Goal: Answer question/provide support: Share knowledge or assist other users

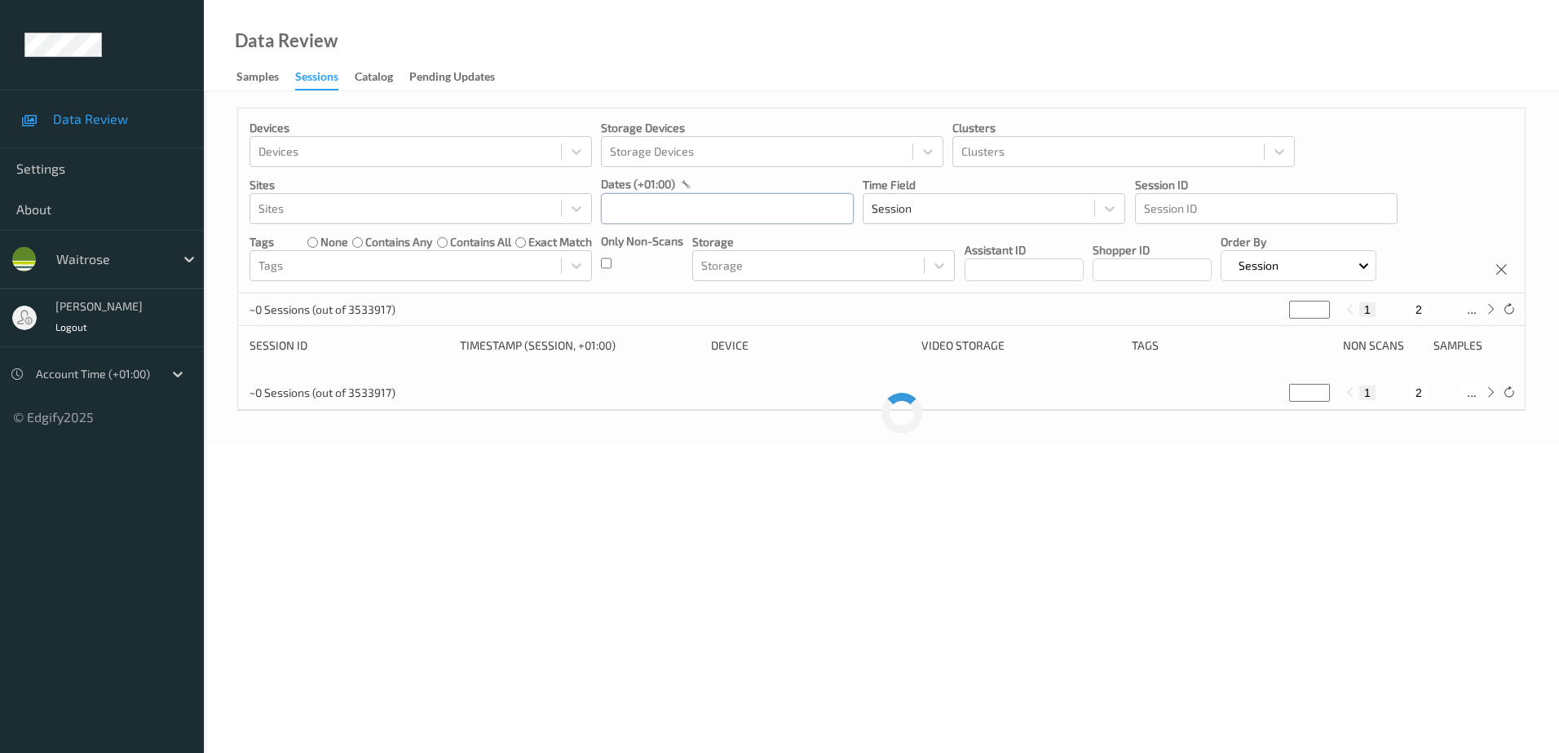
click at [630, 204] on input "text" at bounding box center [727, 208] width 253 height 31
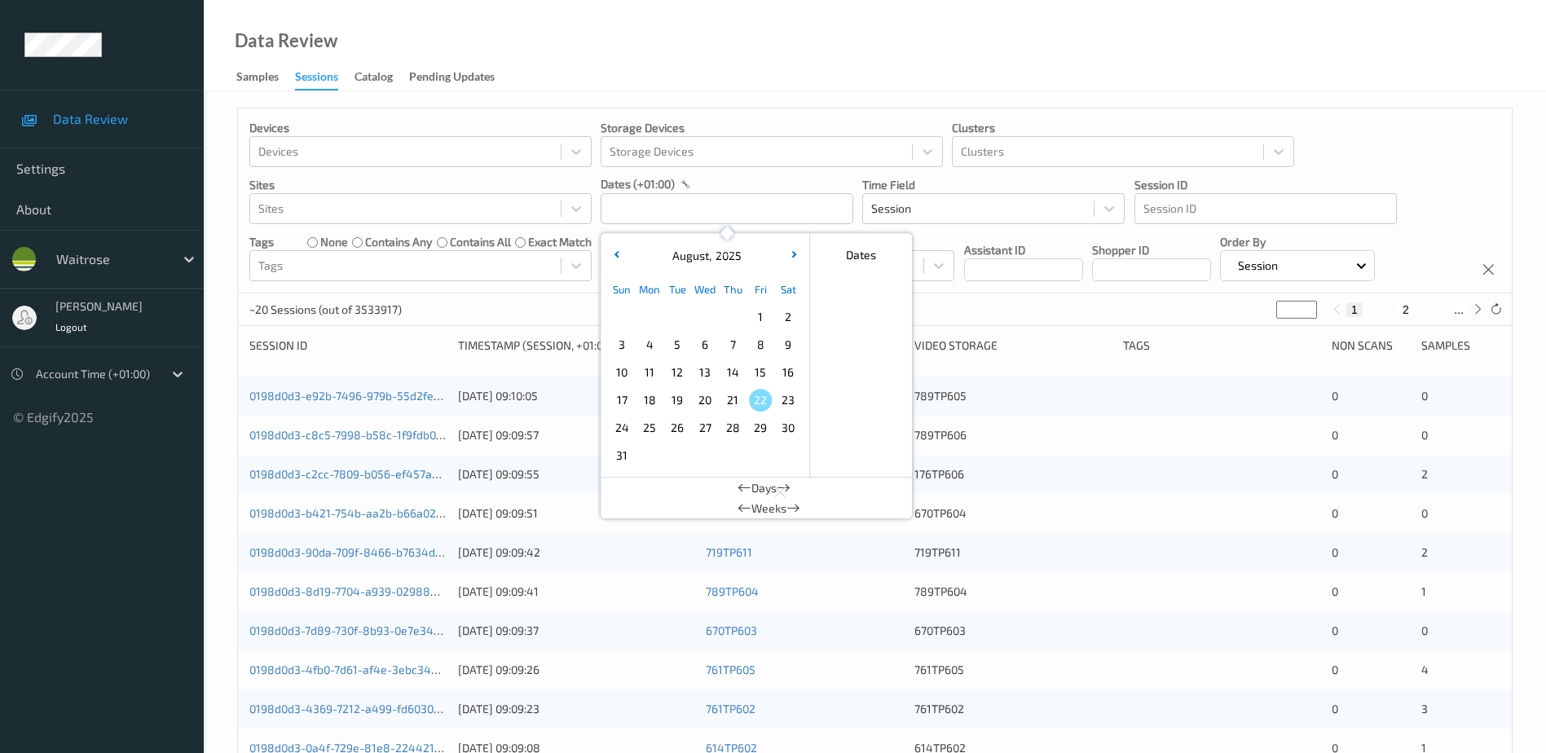
click at [707, 404] on span "20" at bounding box center [705, 400] width 23 height 23
type input "[DATE] 00:00 -> [DATE] 23:59"
click at [736, 41] on div "Data Review Samples Sessions Catalog Pending Updates" at bounding box center [875, 45] width 1343 height 91
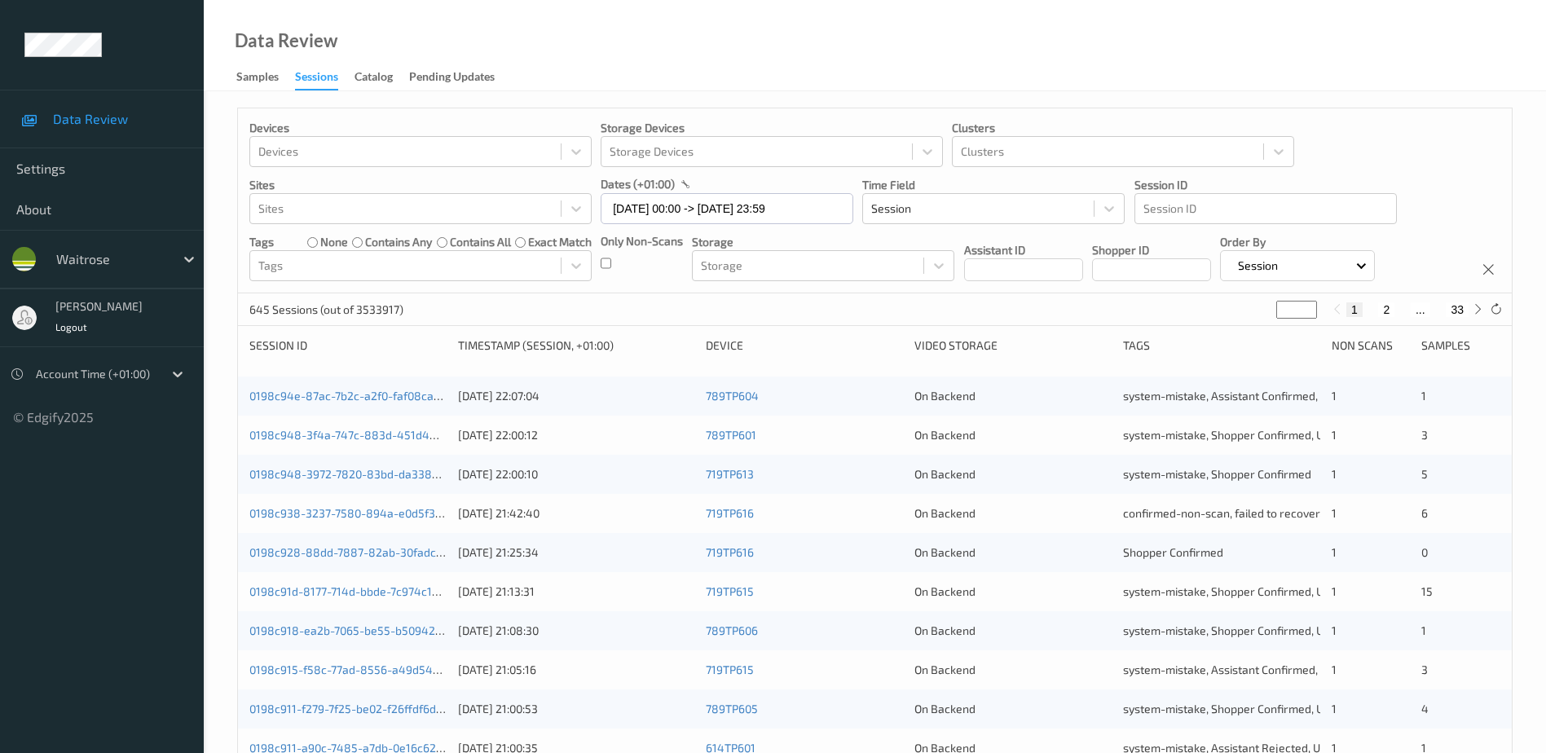
drag, startPoint x: 1290, startPoint y: 311, endPoint x: 1277, endPoint y: 315, distance: 13.9
click at [1277, 315] on input "*" at bounding box center [1297, 310] width 41 height 18
type input "**"
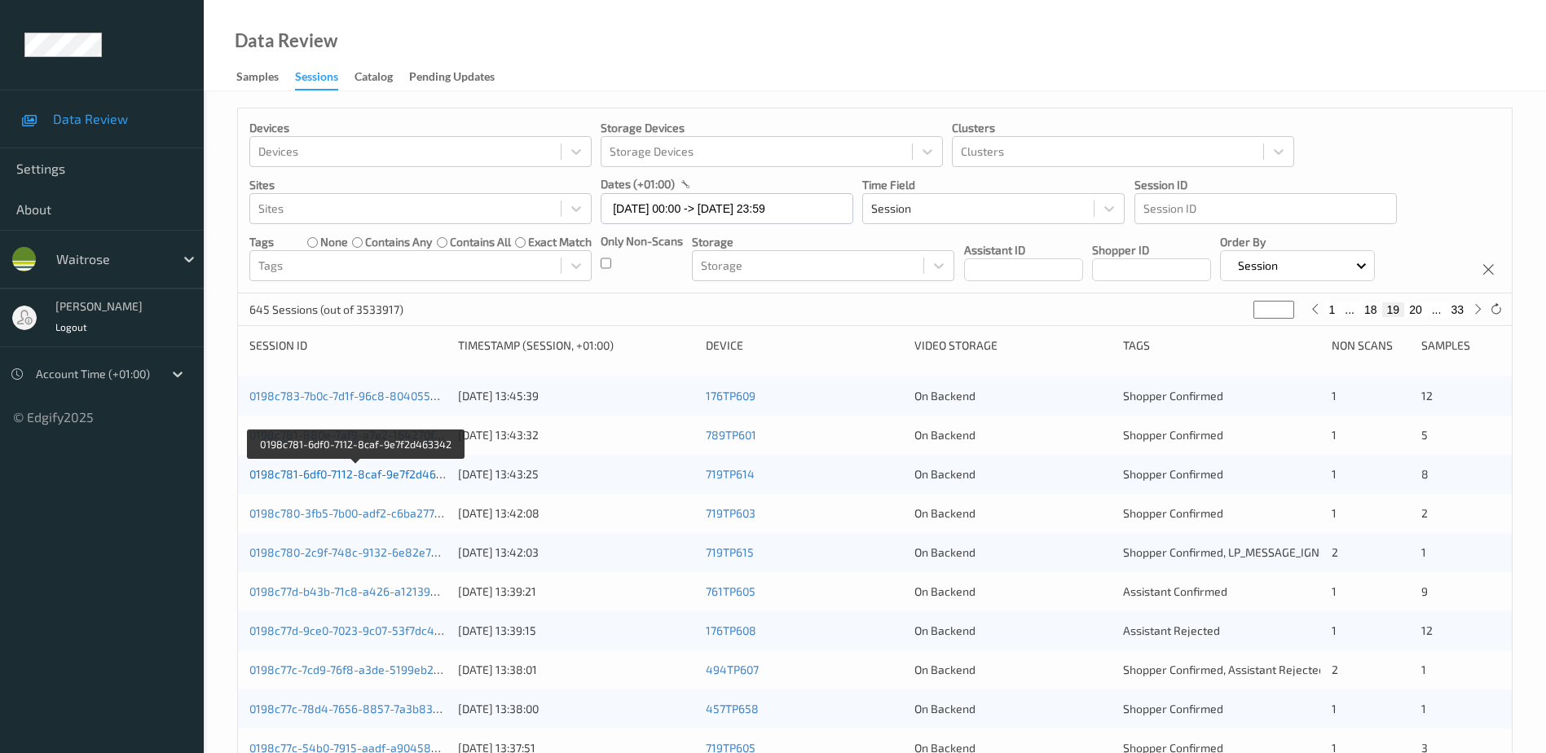
type input "**"
click at [407, 474] on link "0198c781-6df0-7112-8caf-9e7f2d463342" at bounding box center [356, 474] width 214 height 14
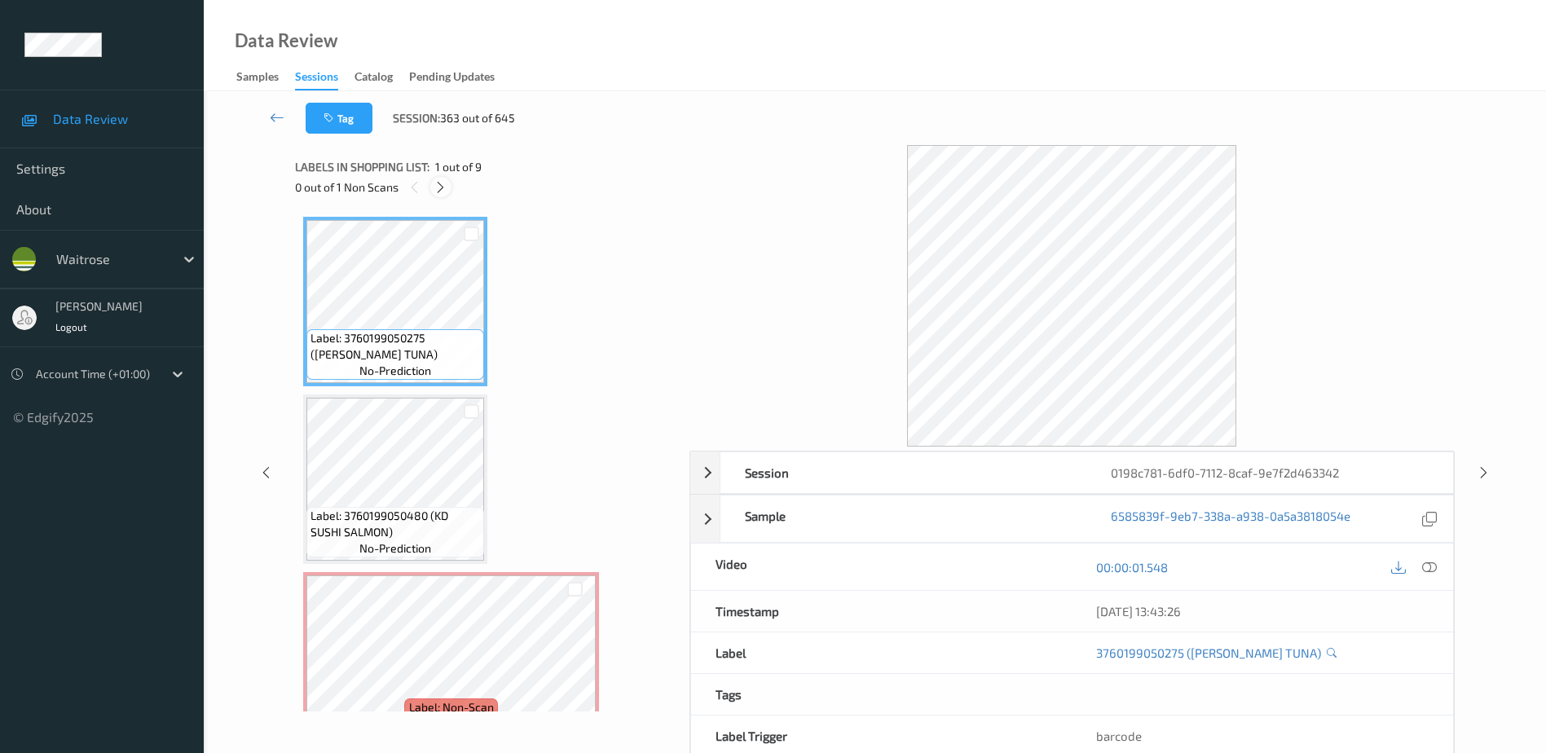
click at [443, 187] on icon at bounding box center [441, 187] width 14 height 15
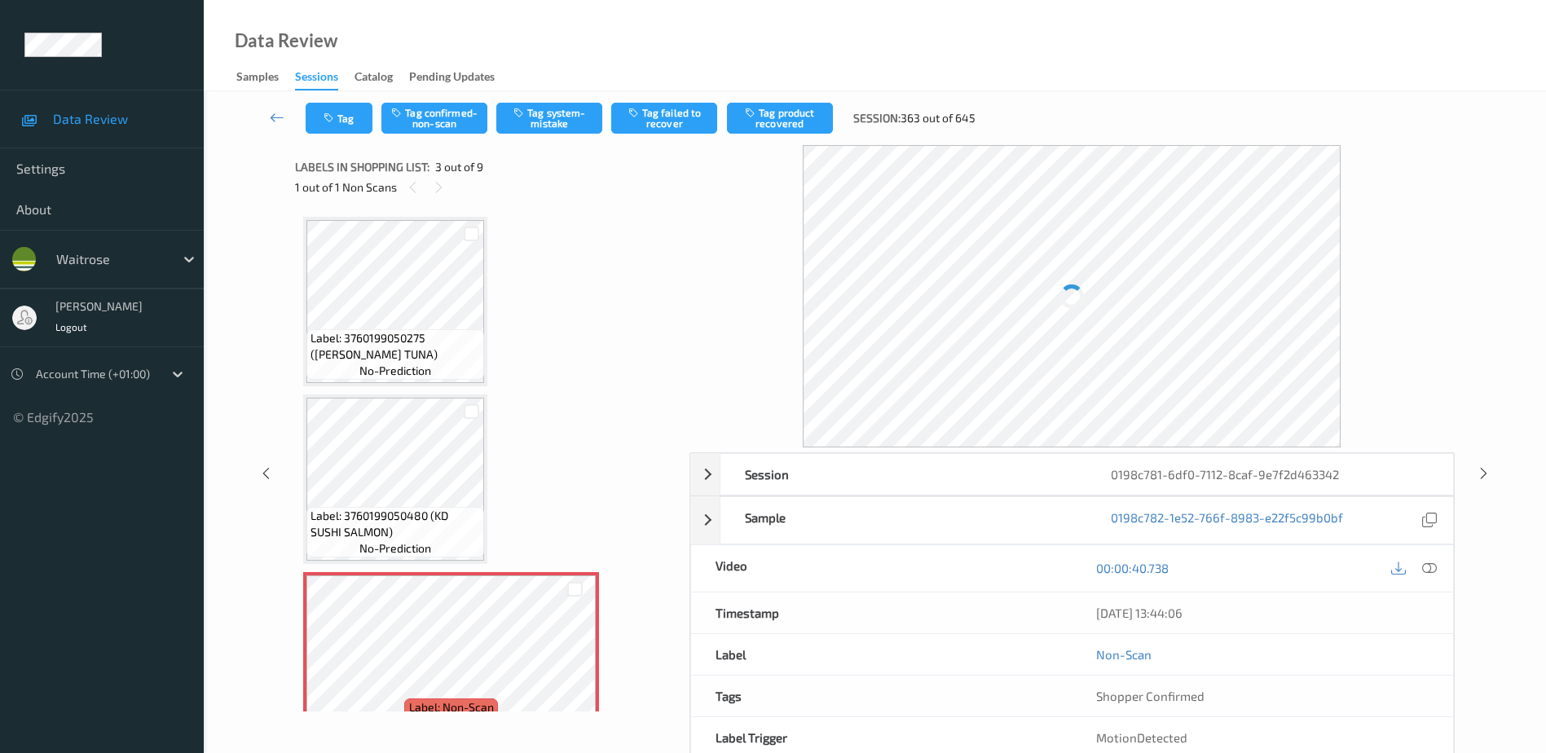
scroll to position [186, 0]
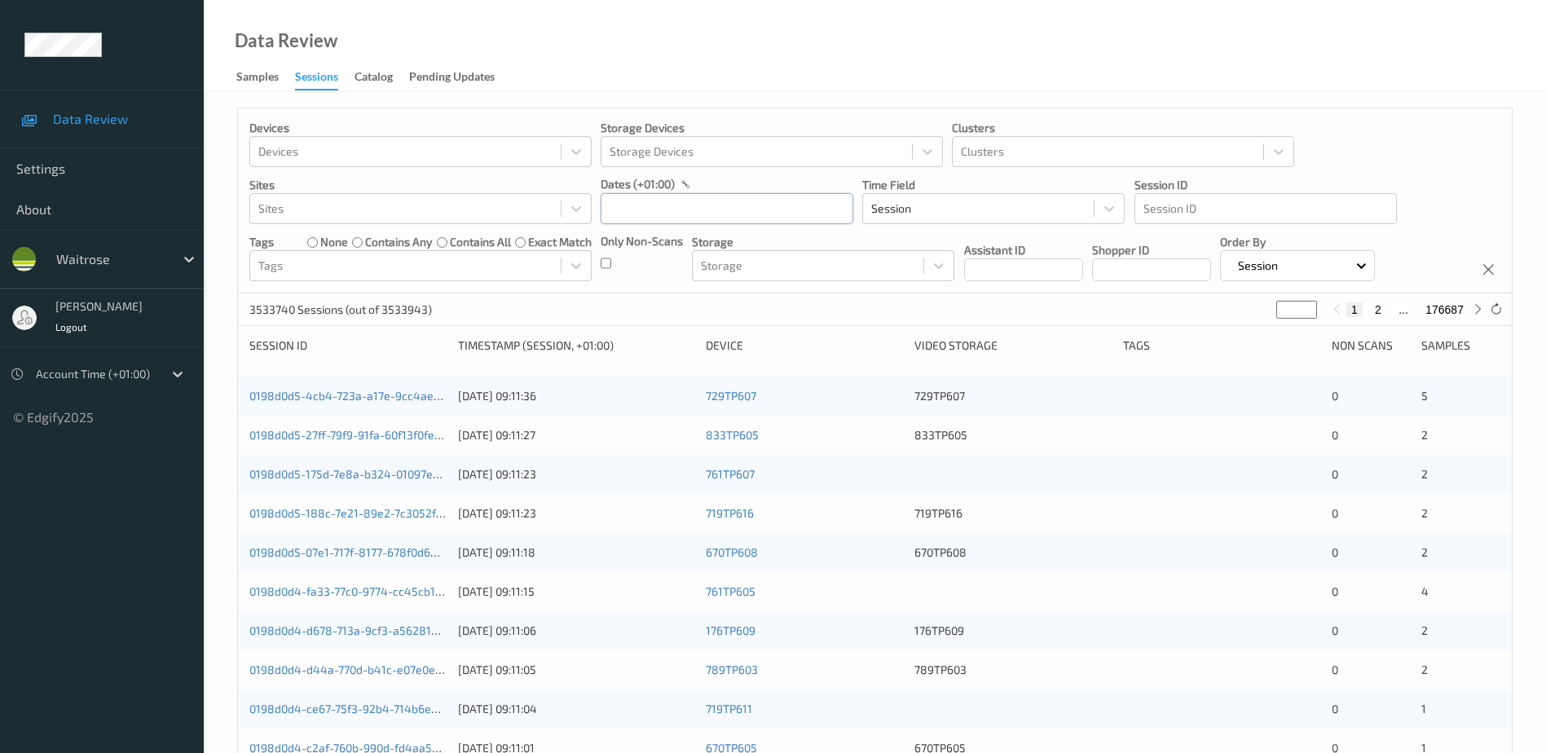
click at [626, 213] on input "text" at bounding box center [727, 208] width 253 height 31
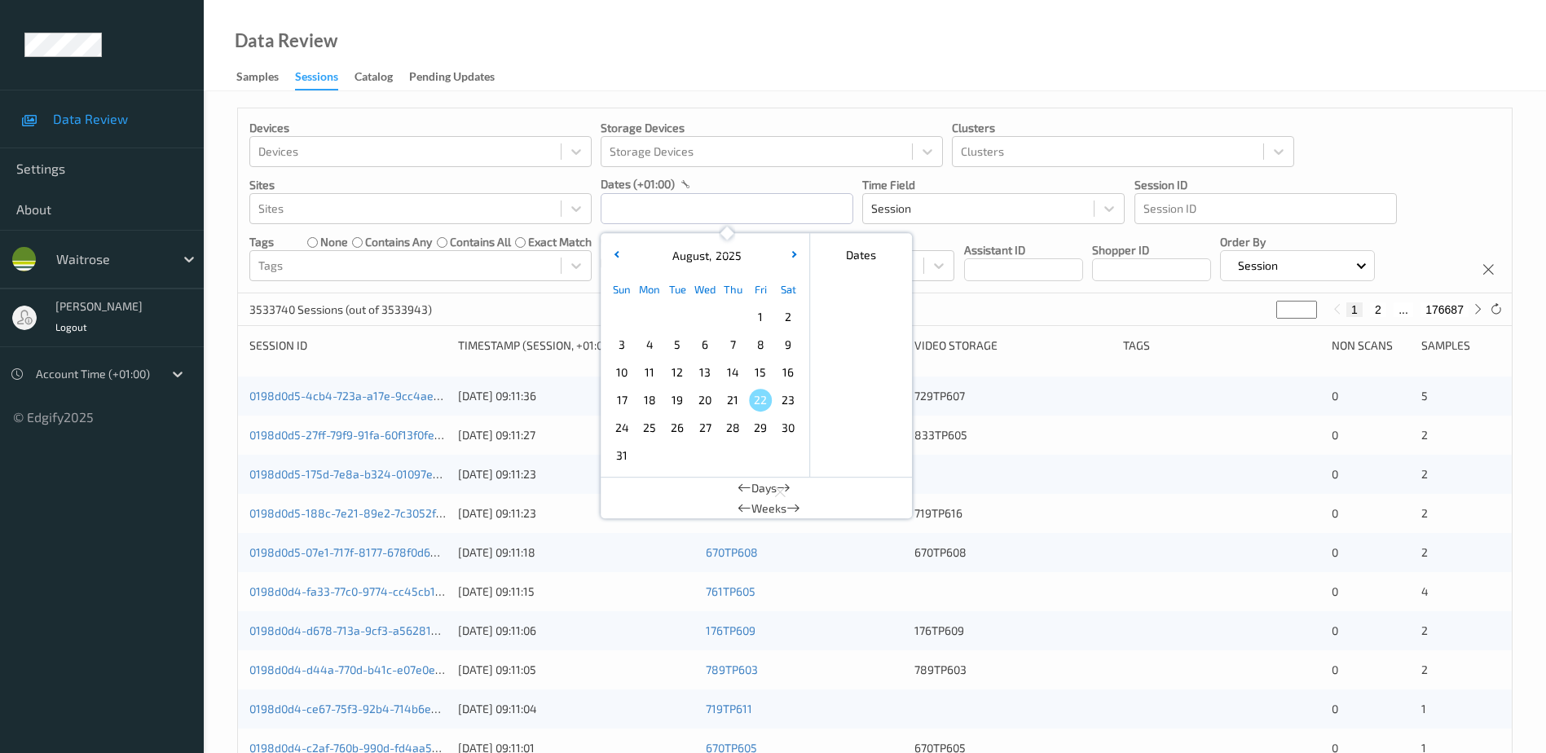
click at [699, 395] on span "20" at bounding box center [705, 400] width 23 height 23
type input "[DATE] 00:00 -> [DATE] 23:59"
click at [682, 34] on div "Data Review Samples Sessions Catalog Pending Updates" at bounding box center [875, 45] width 1343 height 91
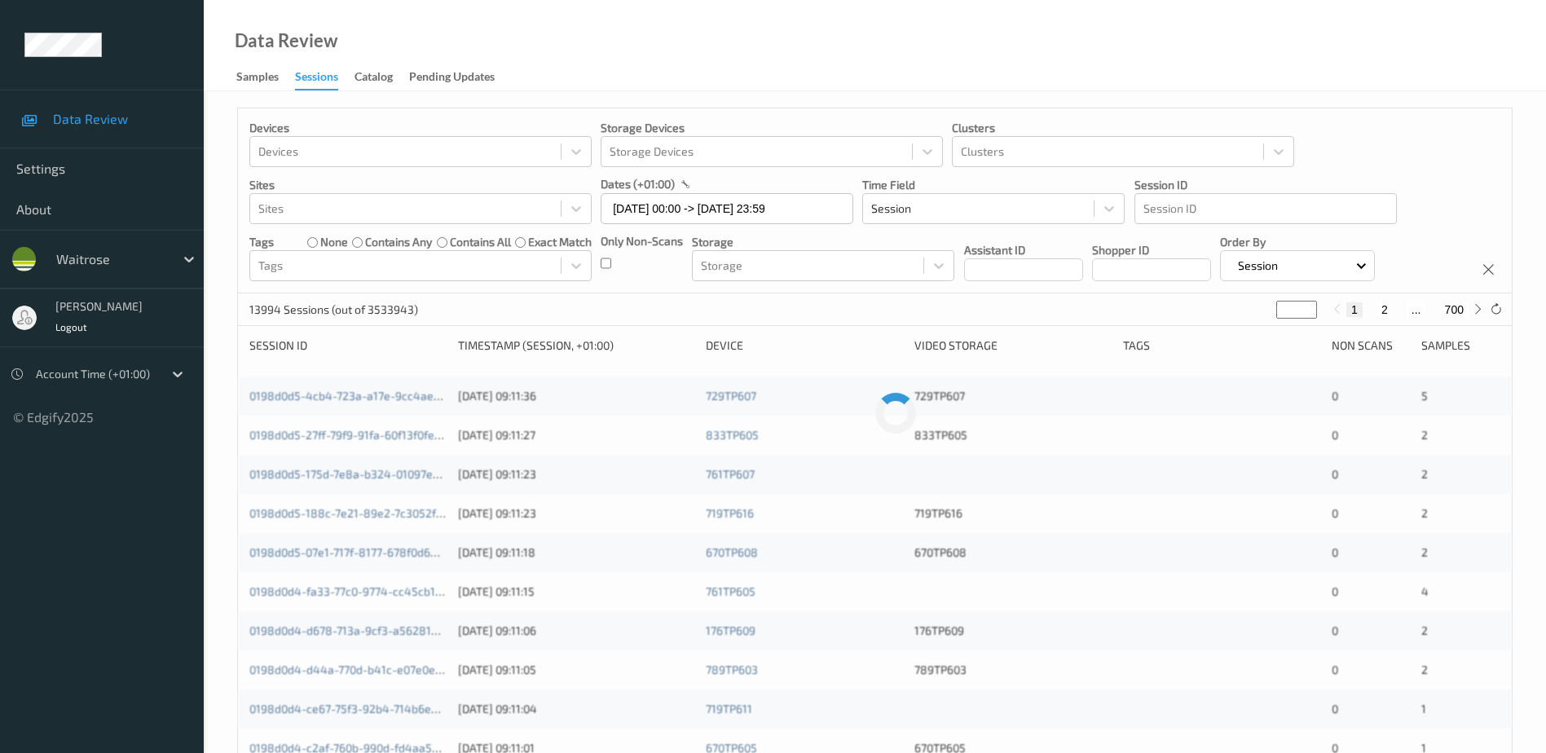
click at [599, 262] on div "Devices Devices Storage Devices Storage Devices Clusters Clusters Sites Sites d…" at bounding box center [875, 200] width 1274 height 185
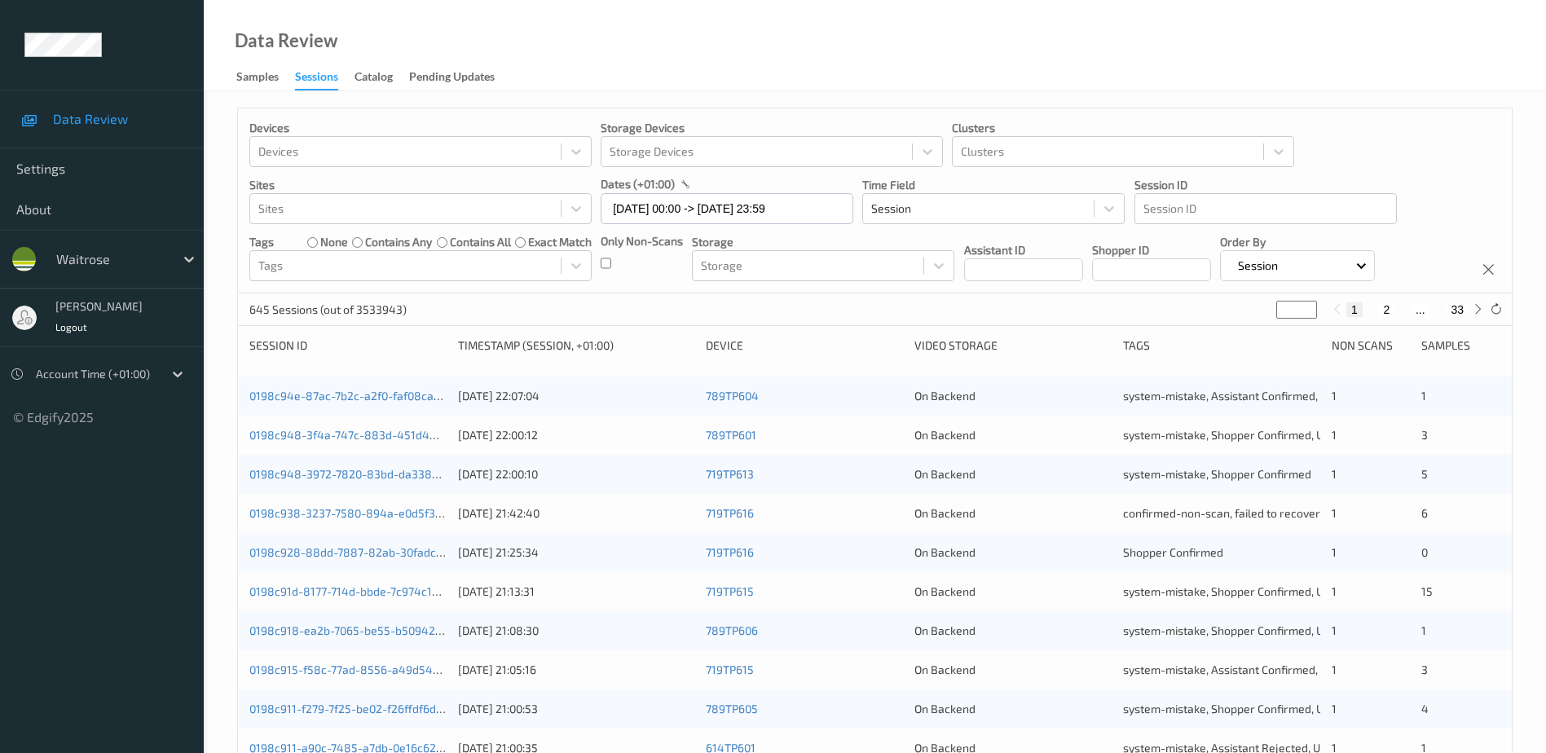
drag, startPoint x: 1296, startPoint y: 308, endPoint x: 1275, endPoint y: 317, distance: 23.0
click at [1275, 317] on div "645 Sessions (out of 3533943) * 1 2 ... 33" at bounding box center [875, 309] width 1274 height 33
type input "**"
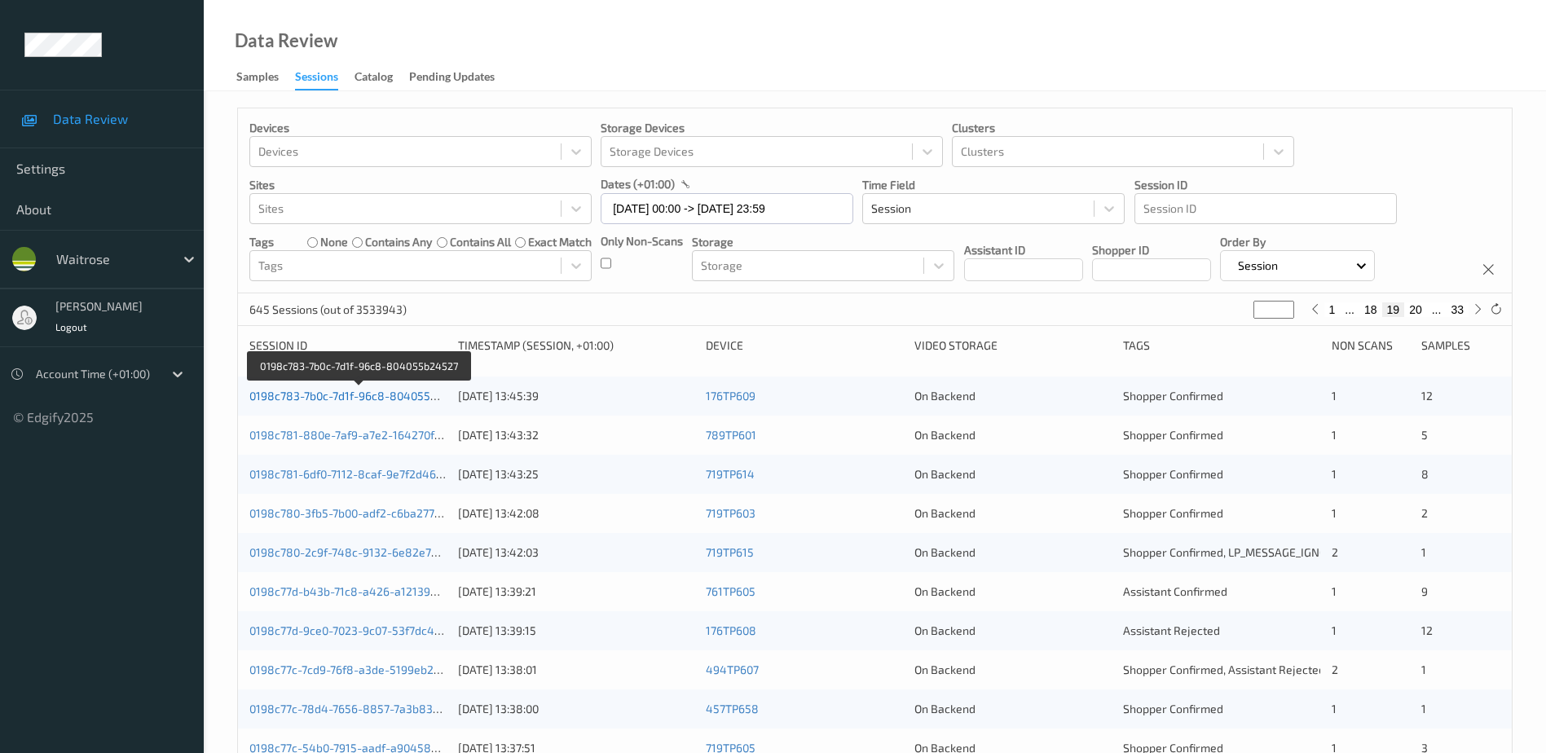
type input "**"
click at [411, 396] on link "0198c783-7b0c-7d1f-96c8-804055b24527" at bounding box center [359, 396] width 220 height 14
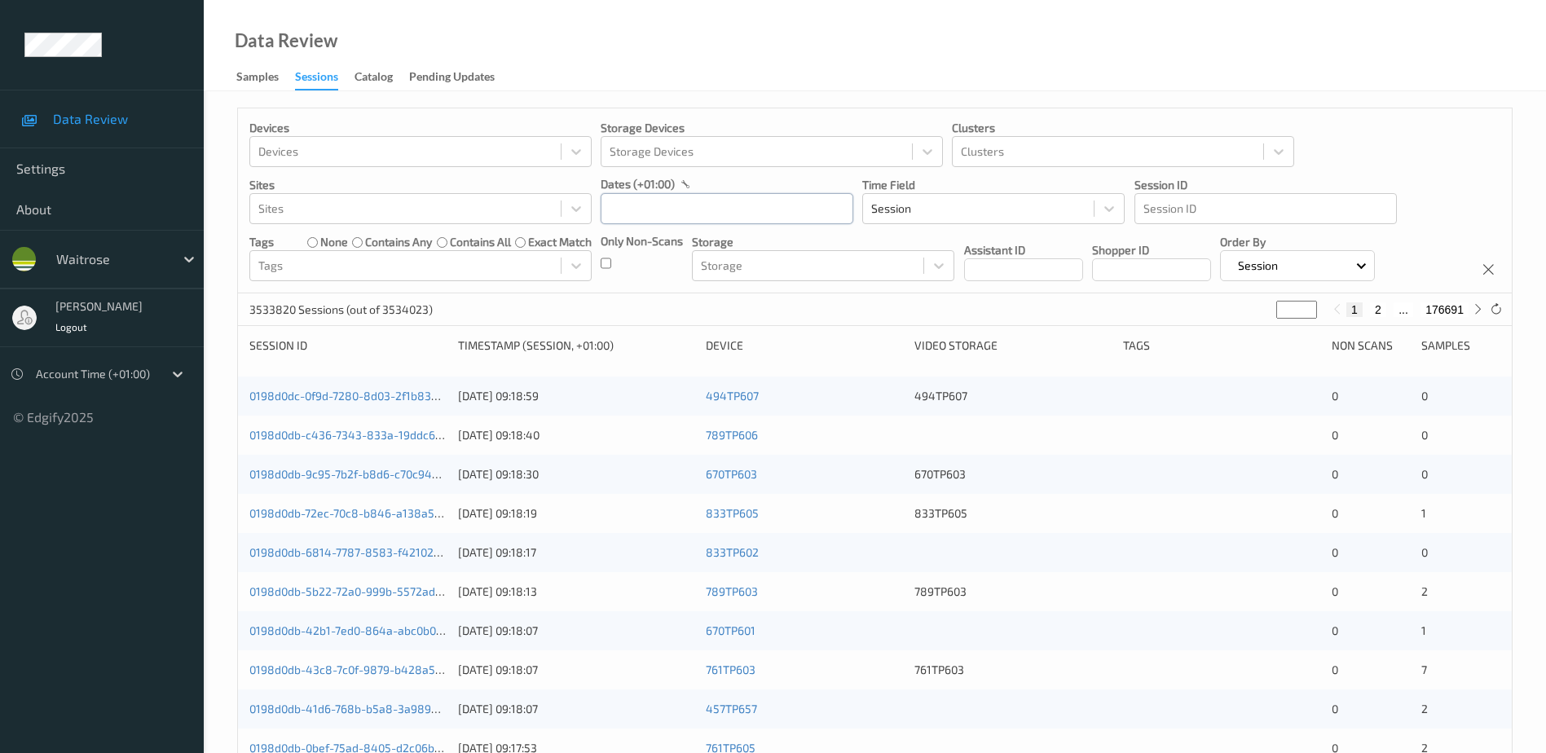
click at [644, 216] on input "text" at bounding box center [727, 208] width 253 height 31
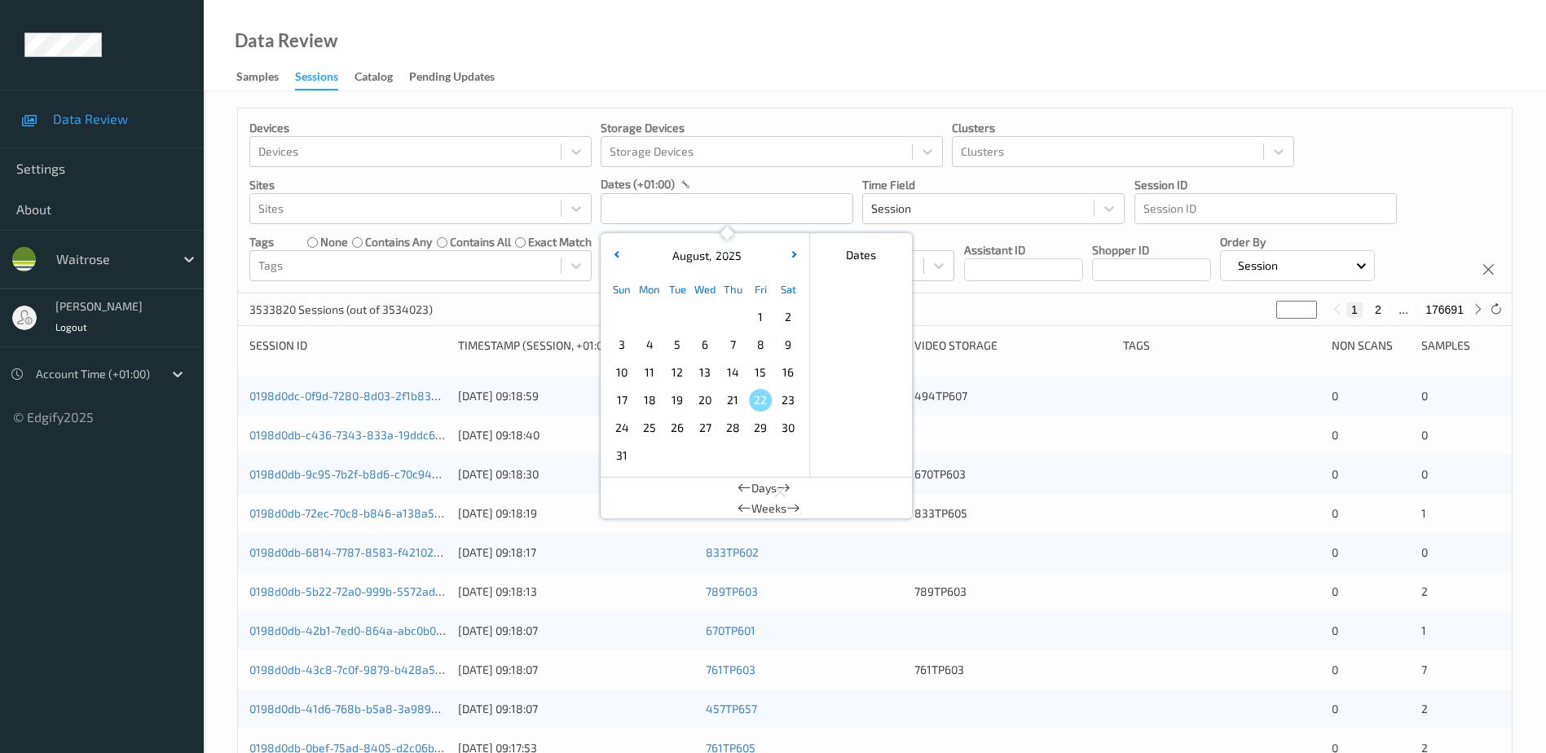
click at [703, 392] on span "20" at bounding box center [705, 400] width 23 height 23
type input "[DATE] 00:00 -> [DATE] 23:59"
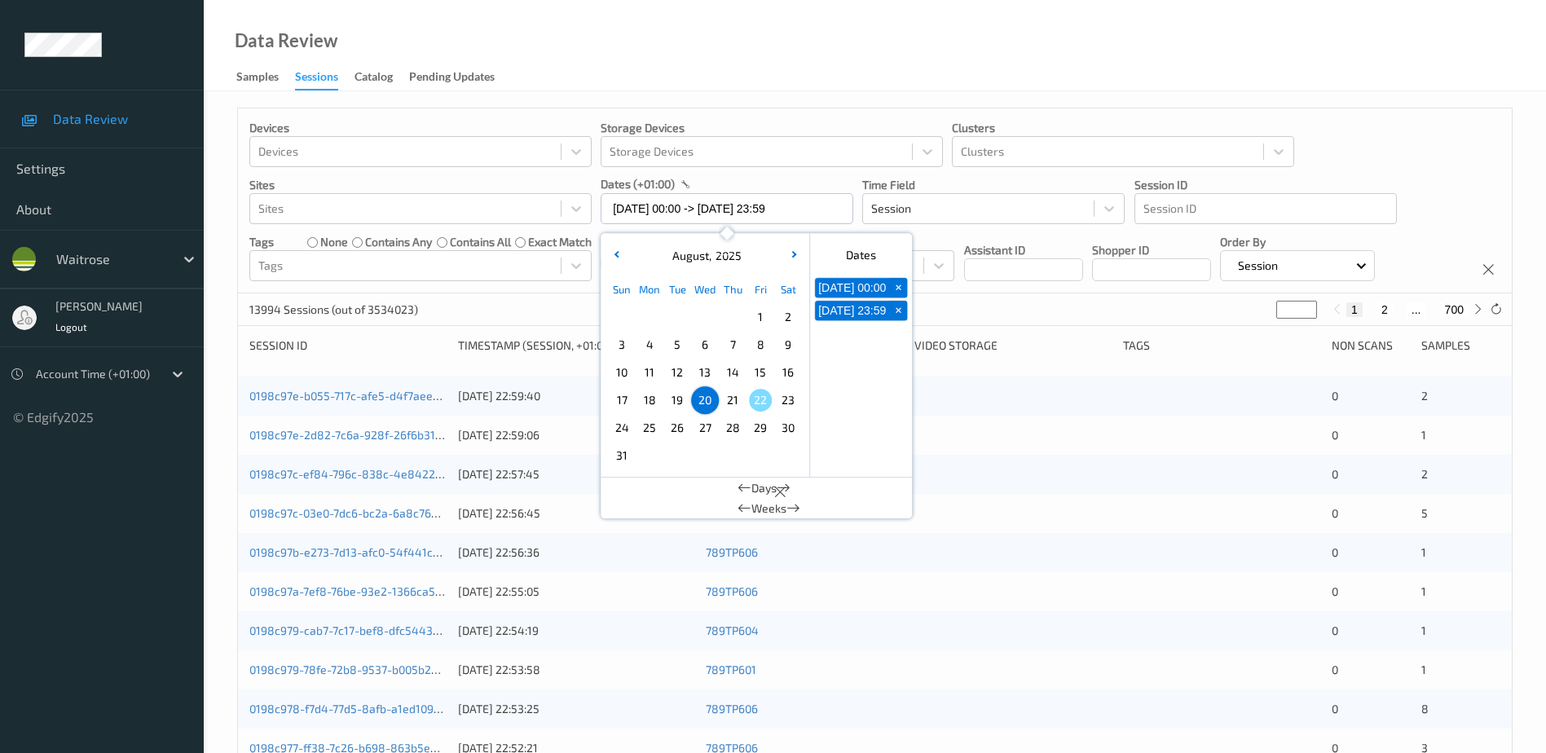
click at [696, 68] on div "Data Review Samples Sessions Catalog Pending Updates" at bounding box center [875, 45] width 1343 height 91
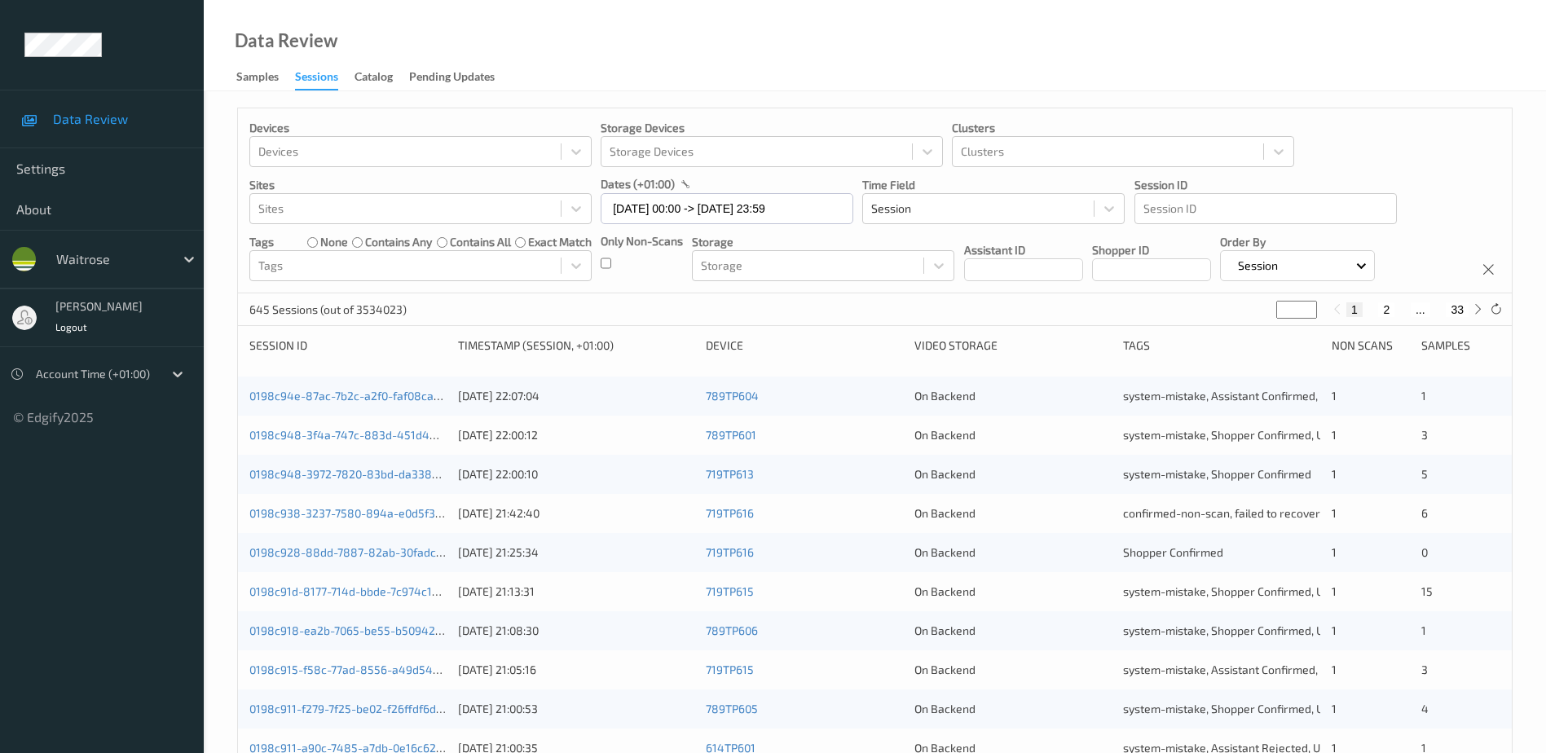
drag, startPoint x: 1290, startPoint y: 313, endPoint x: 1254, endPoint y: 320, distance: 37.4
click at [1254, 320] on div "645 Sessions (out of 3534023) * 1 2 ... 33" at bounding box center [875, 309] width 1274 height 33
type input "**"
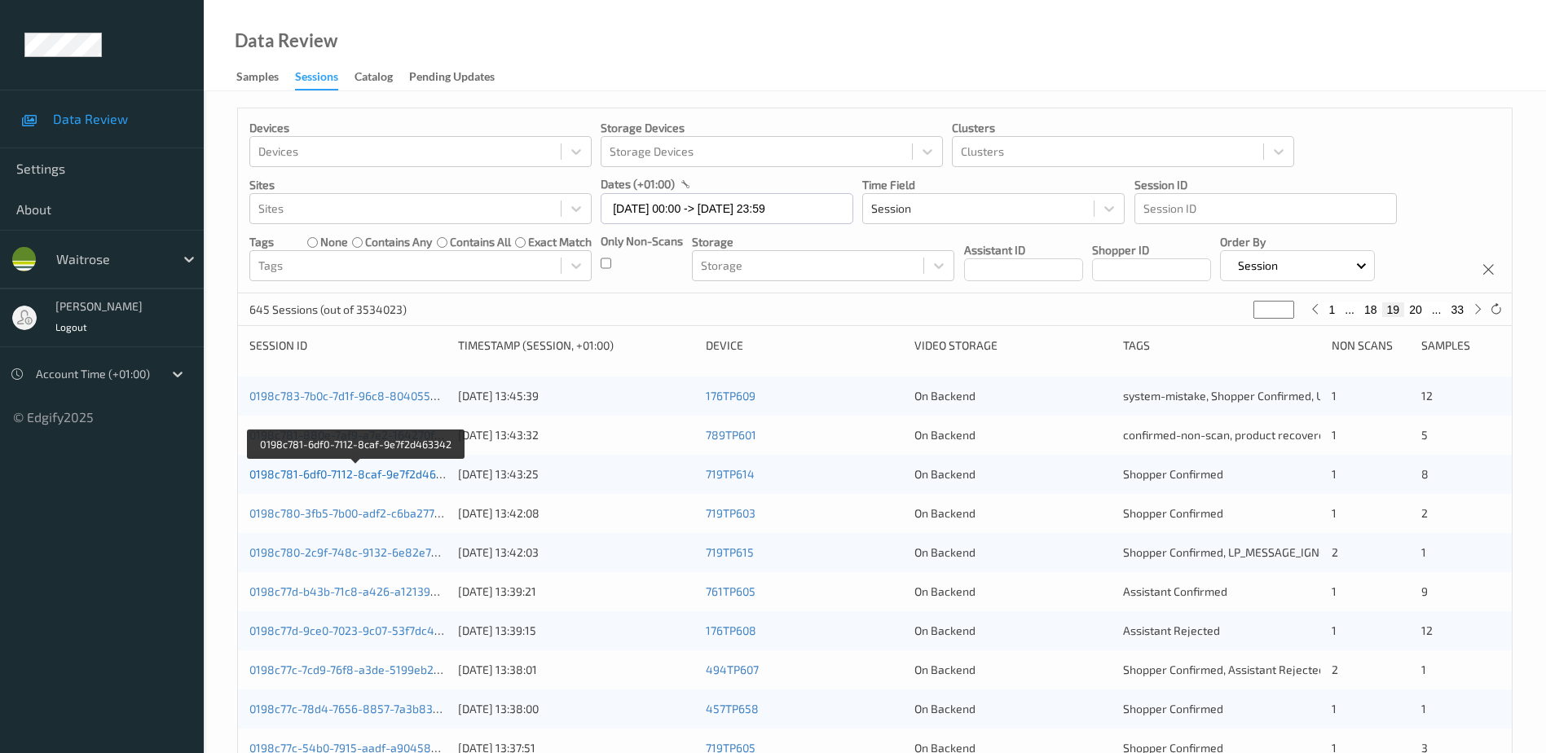
type input "**"
click at [405, 475] on link "0198c781-6df0-7112-8caf-9e7f2d463342" at bounding box center [356, 474] width 214 height 14
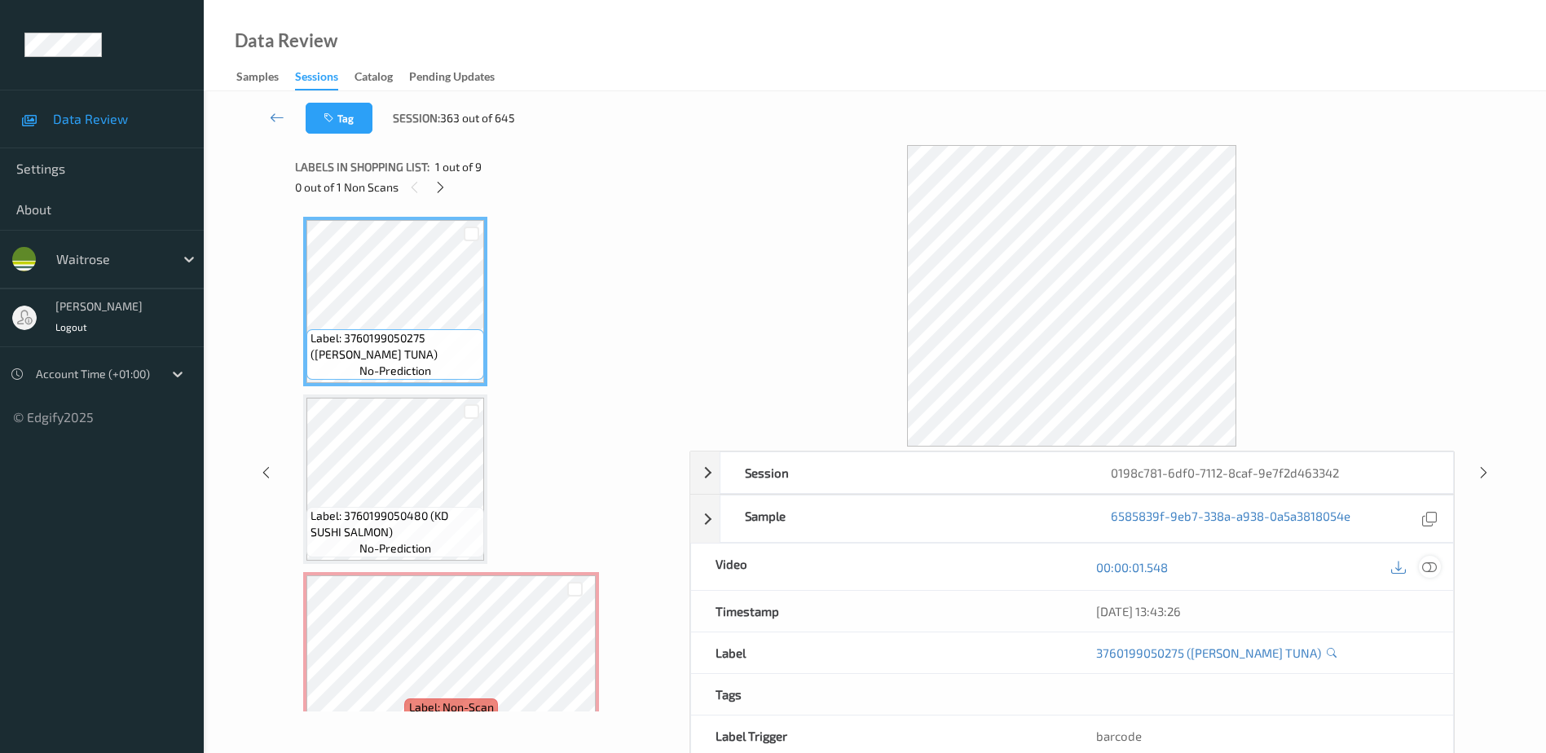
click at [1427, 565] on icon at bounding box center [1429, 567] width 15 height 15
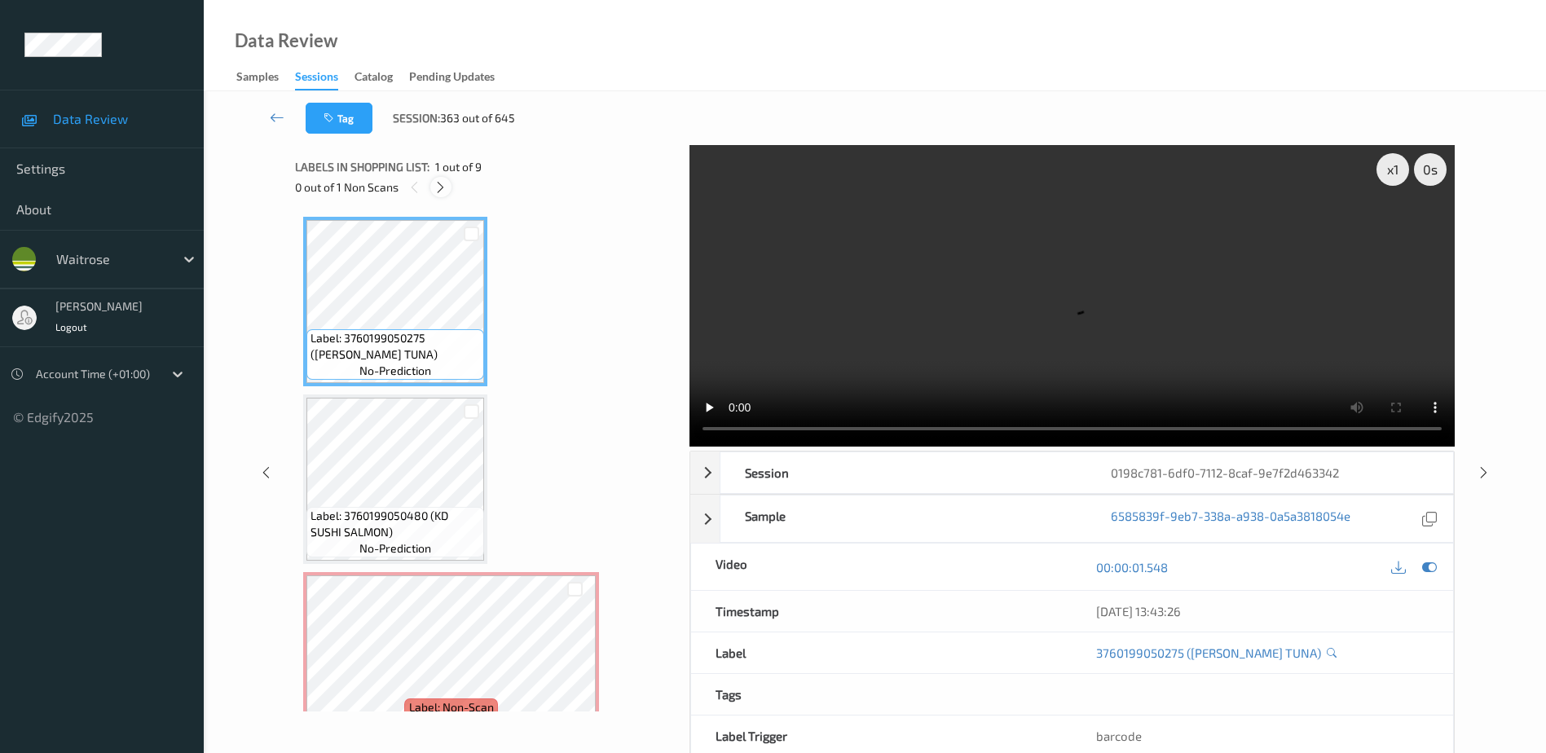
click at [445, 181] on icon at bounding box center [441, 187] width 14 height 15
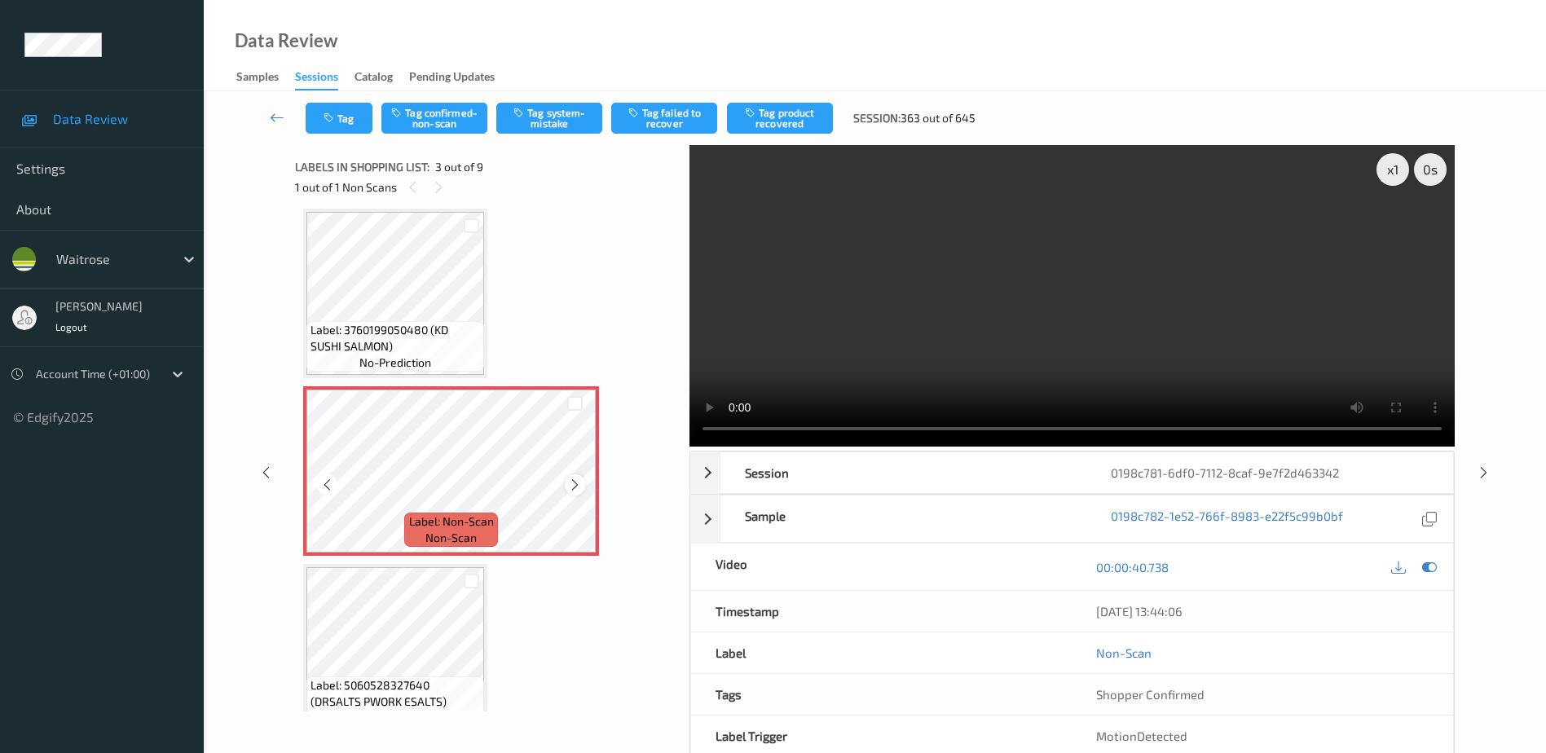
click at [580, 479] on icon at bounding box center [575, 485] width 14 height 15
click at [858, 365] on video at bounding box center [1072, 296] width 765 height 302
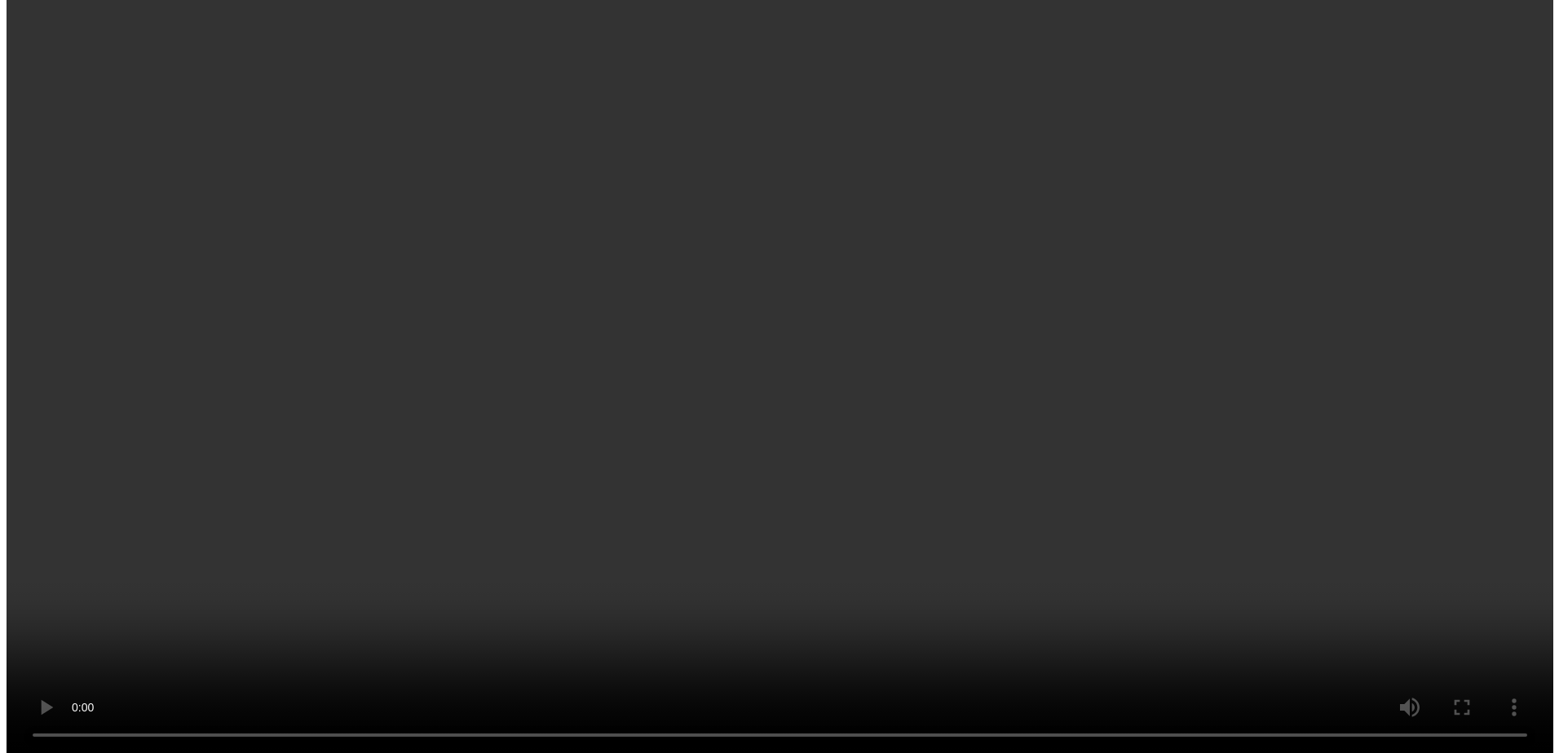
scroll to position [289, 0]
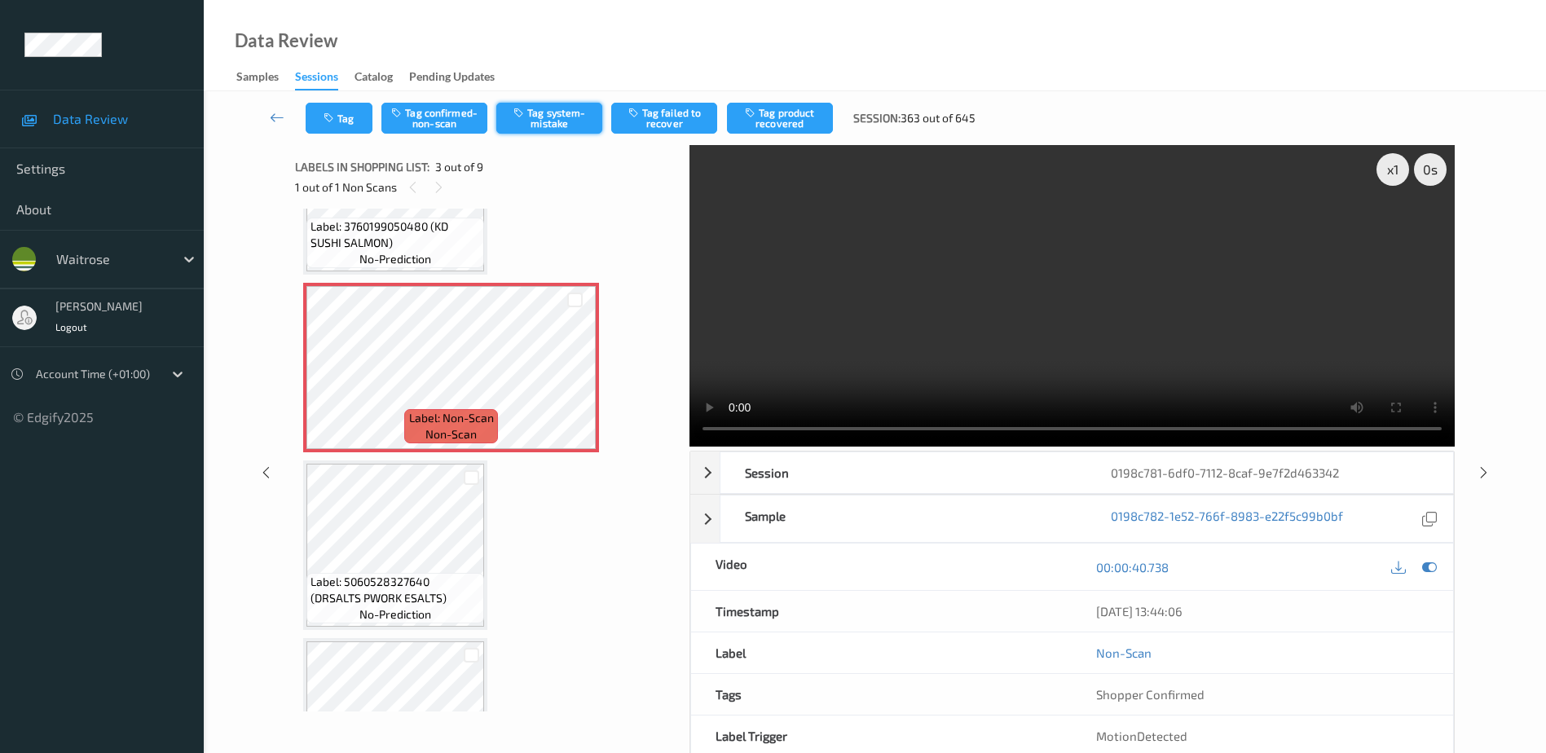
click at [544, 113] on button "Tag system-mistake" at bounding box center [549, 118] width 106 height 31
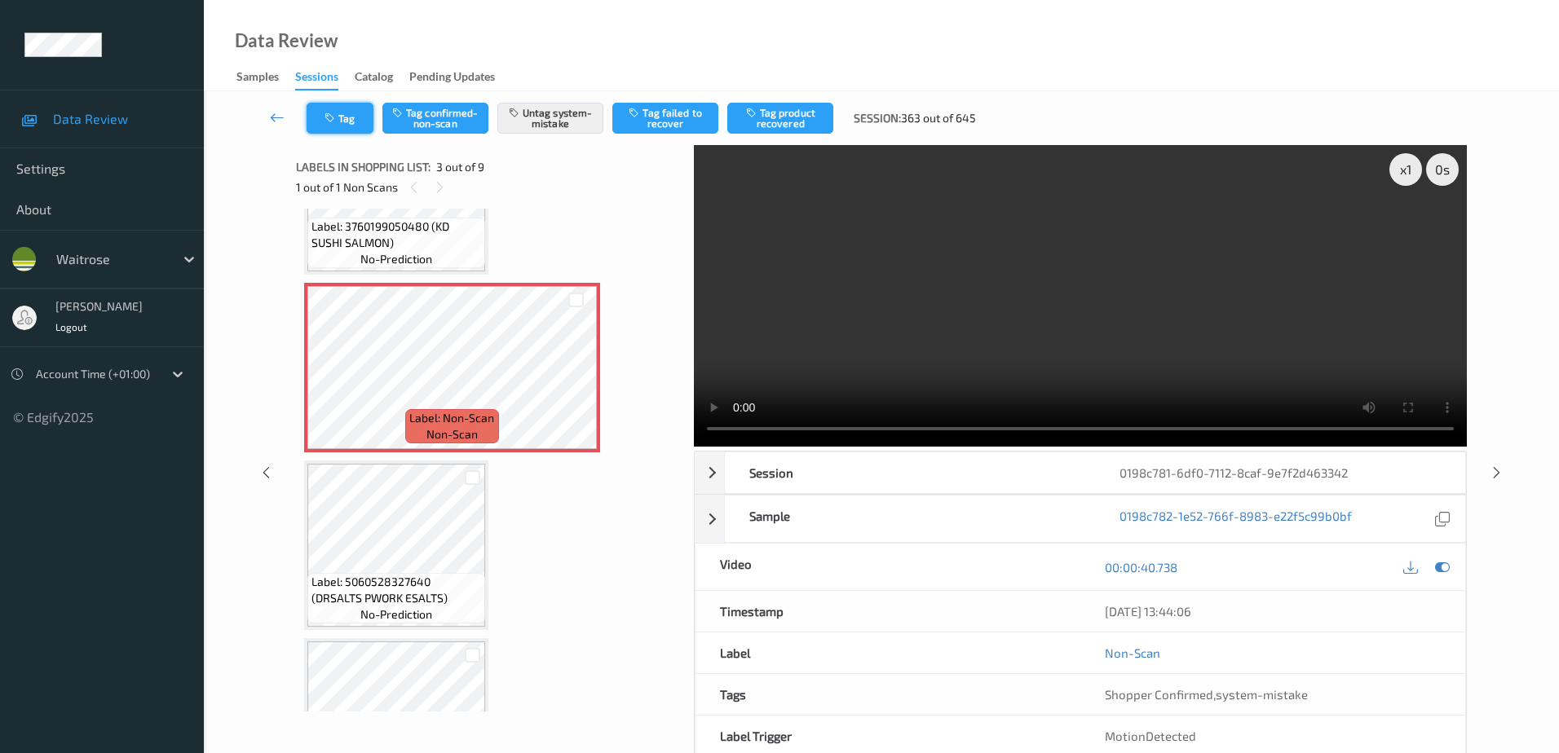
click at [332, 133] on button "Tag" at bounding box center [339, 118] width 67 height 31
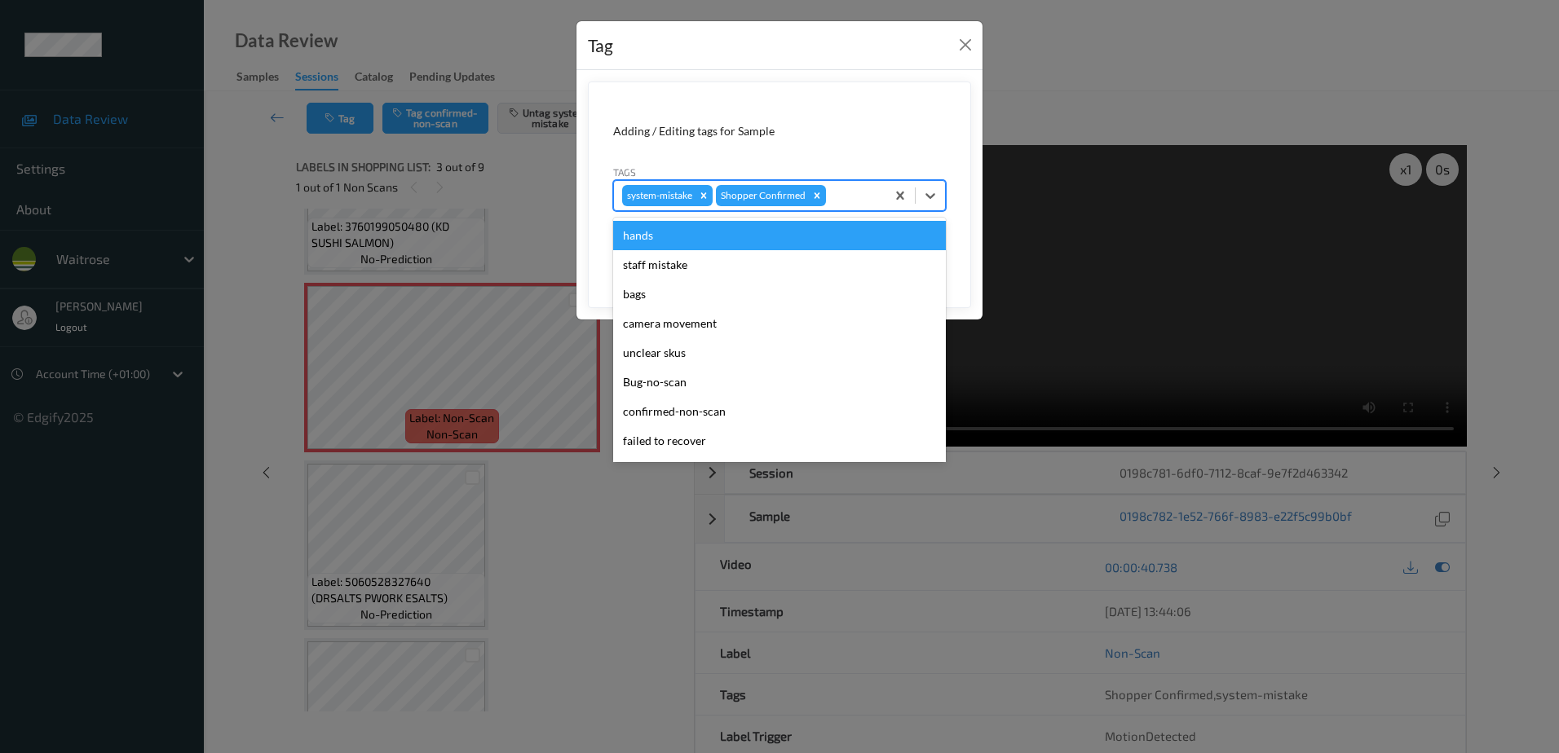
click at [832, 199] on div at bounding box center [853, 196] width 48 height 20
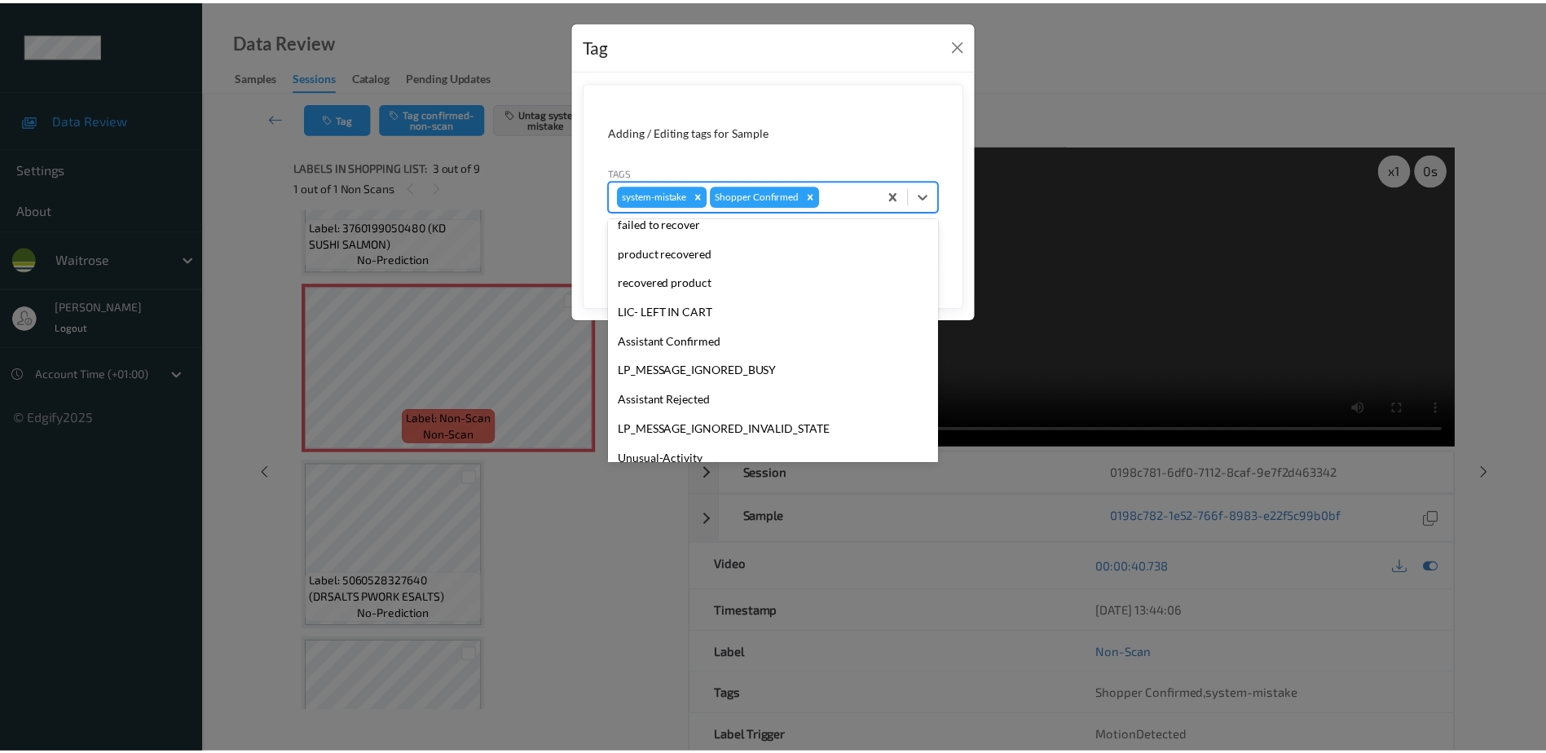
scroll to position [320, 0]
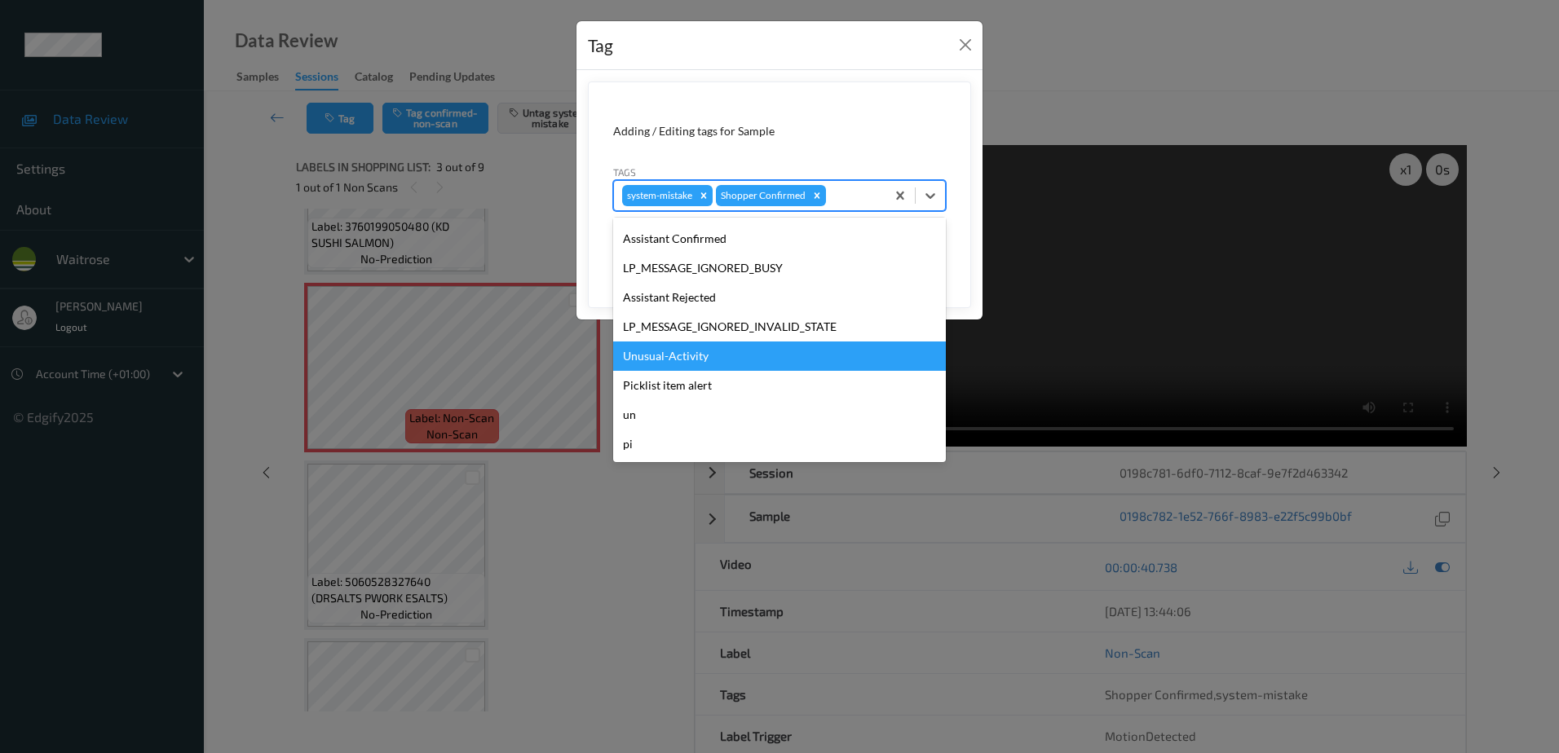
click at [669, 345] on div "Unusual-Activity" at bounding box center [779, 356] width 333 height 29
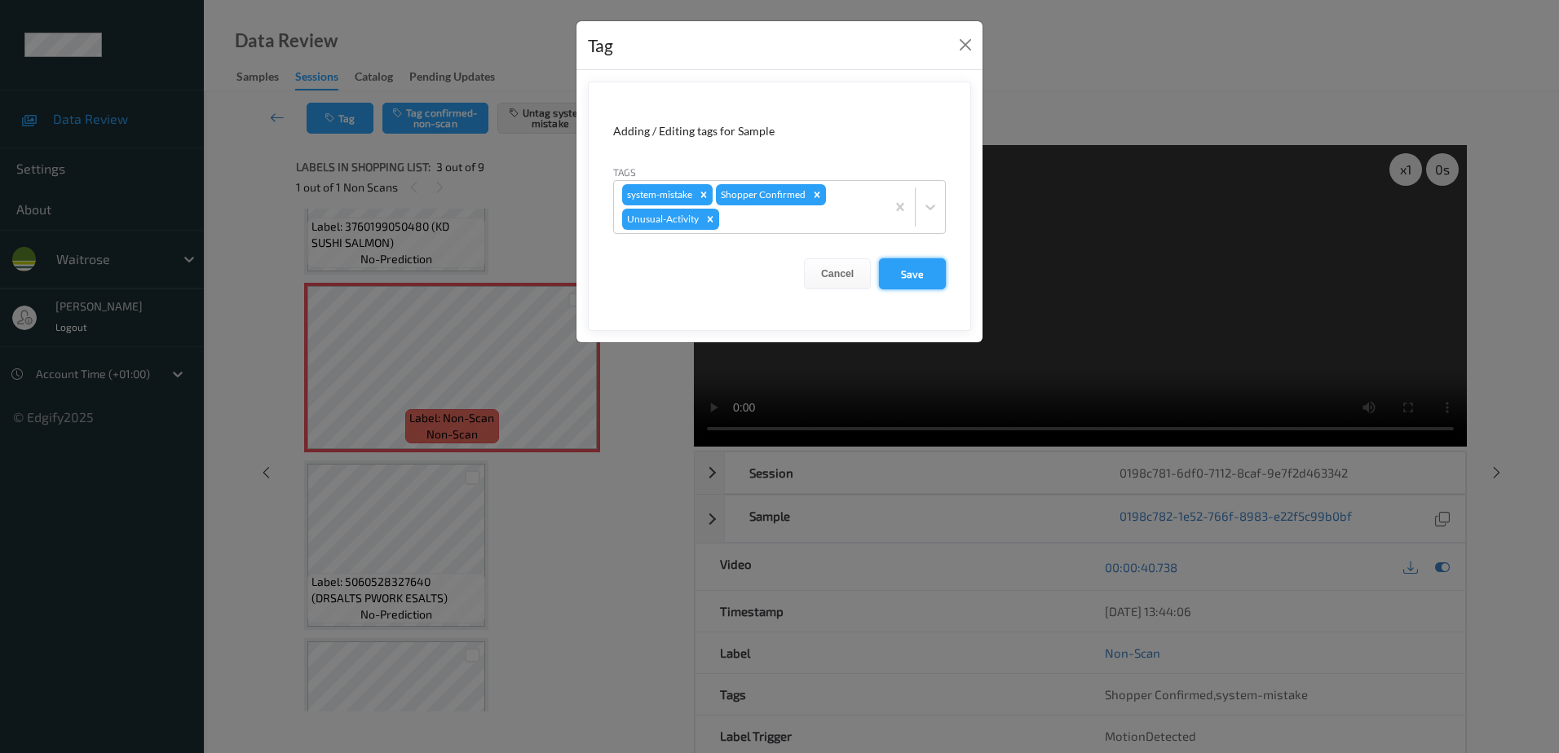
click at [917, 271] on button "Save" at bounding box center [912, 273] width 67 height 31
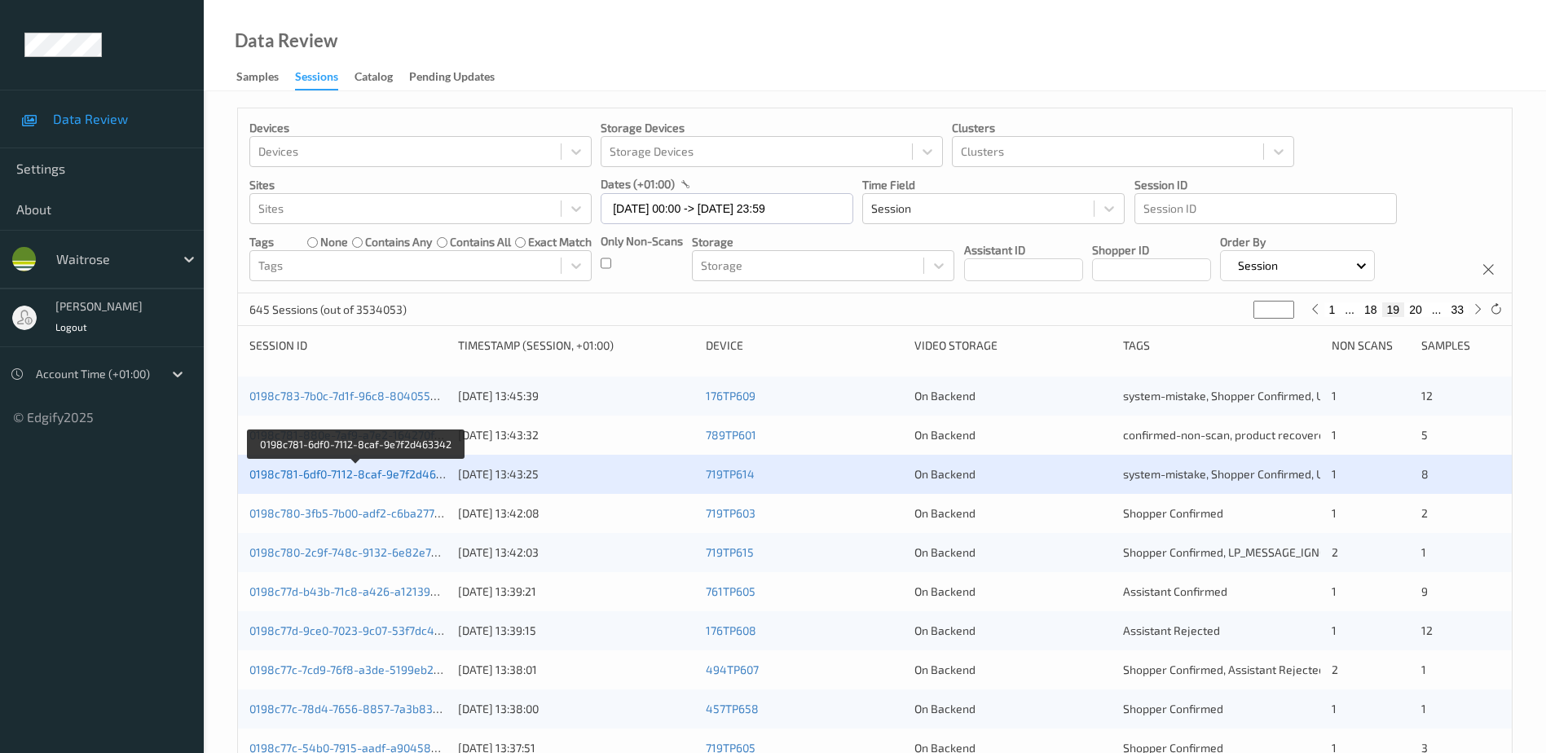
click at [355, 477] on link "0198c781-6df0-7112-8caf-9e7f2d463342" at bounding box center [356, 474] width 214 height 14
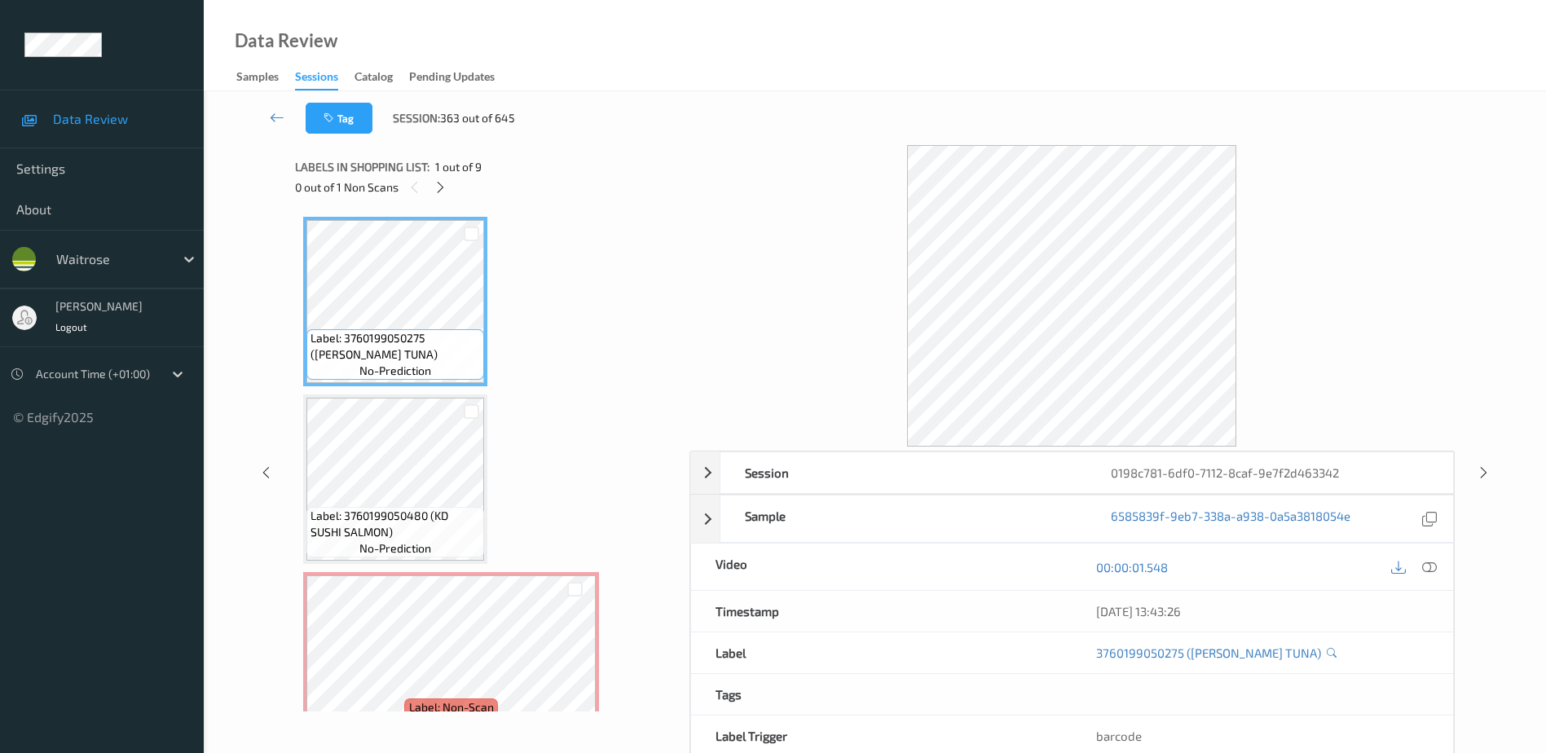
scroll to position [408, 0]
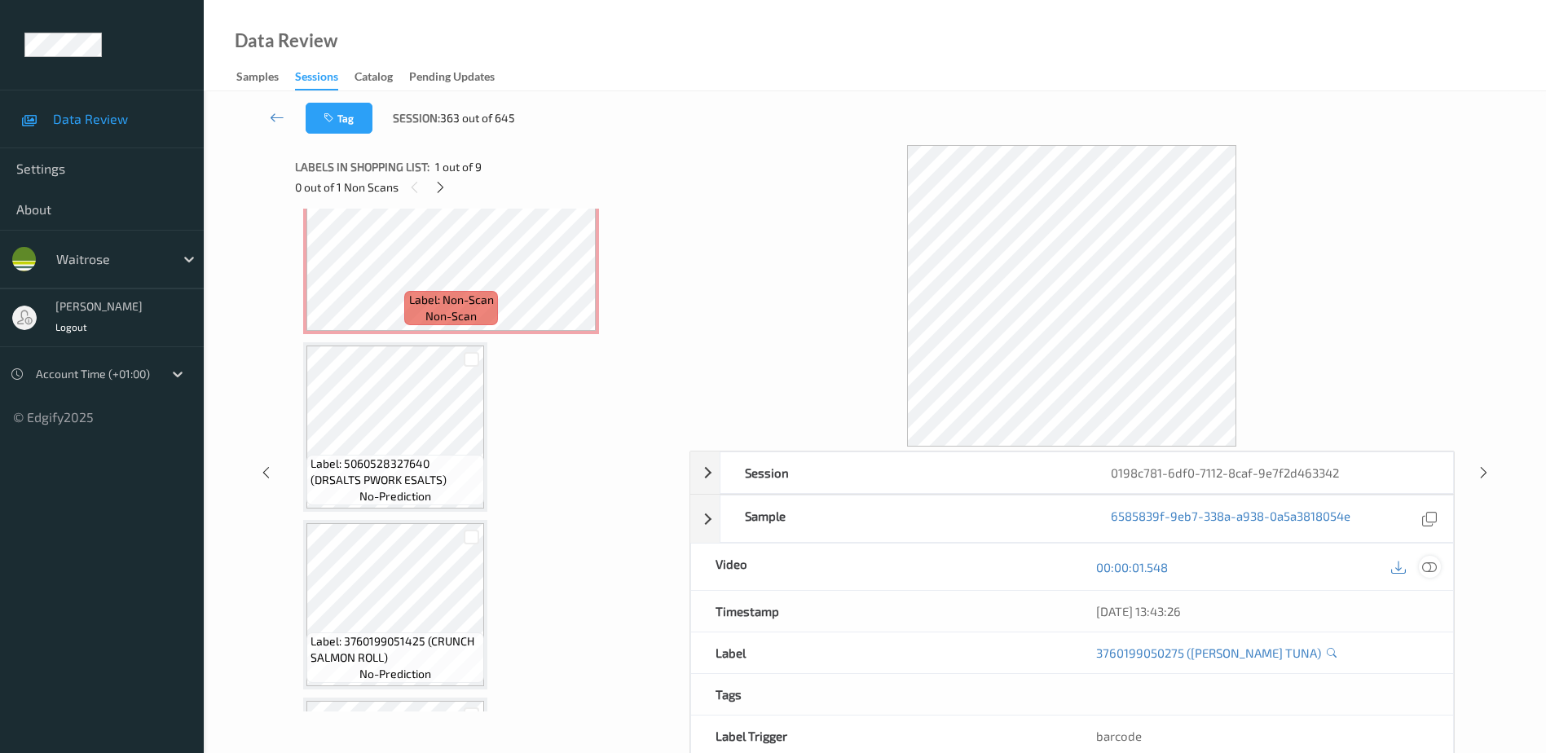
click at [1434, 567] on icon at bounding box center [1429, 567] width 15 height 15
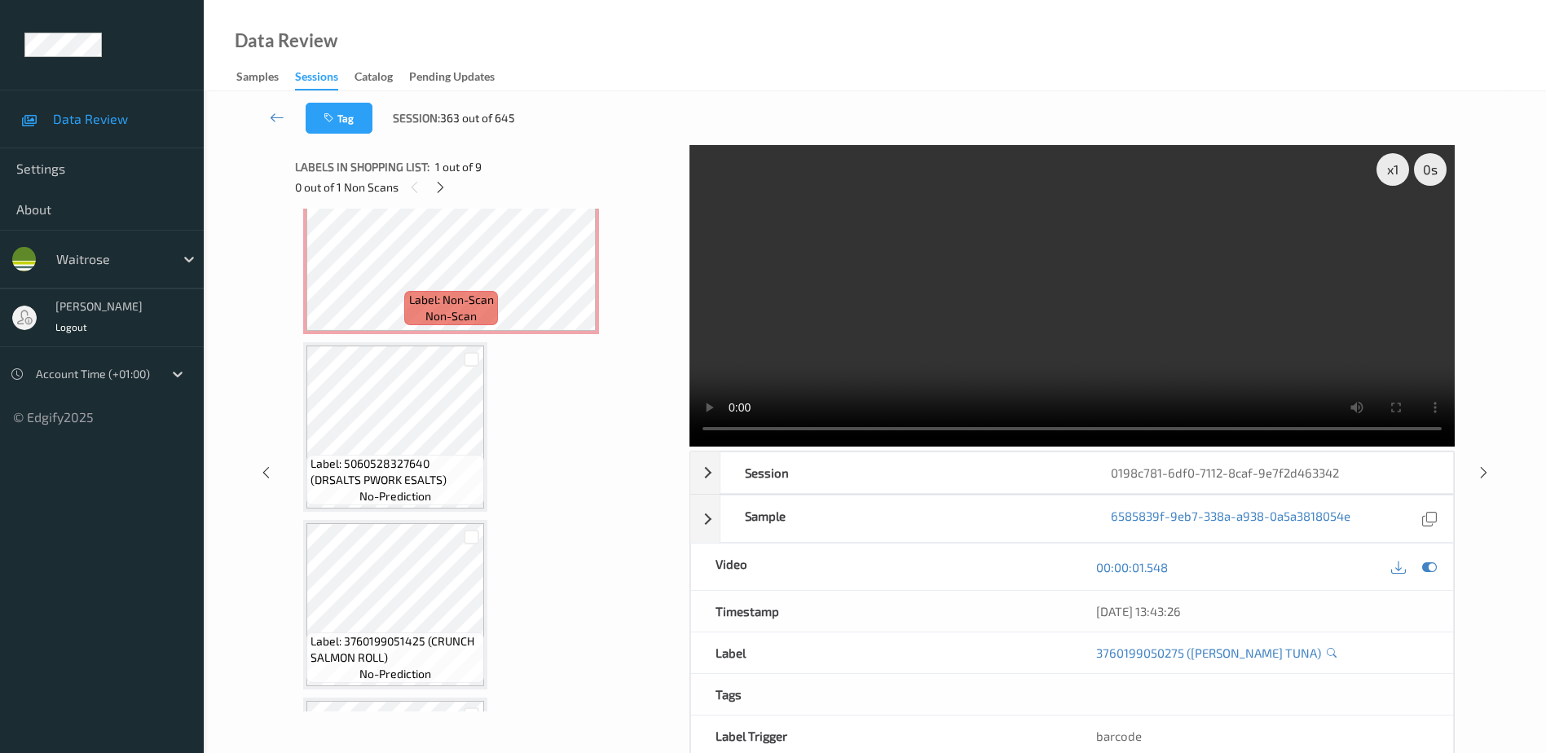
click at [890, 346] on video at bounding box center [1072, 296] width 765 height 302
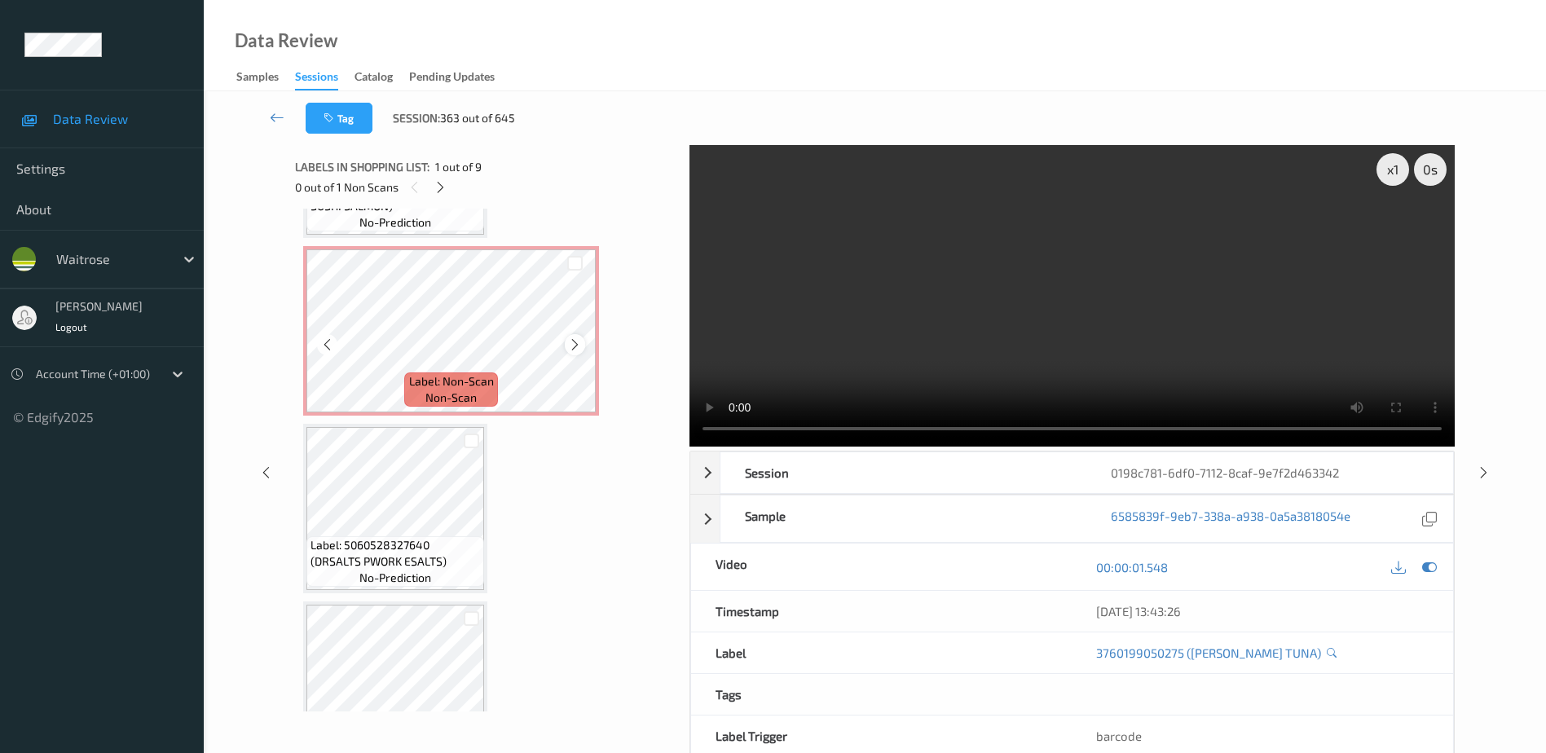
click at [568, 343] on icon at bounding box center [575, 344] width 14 height 15
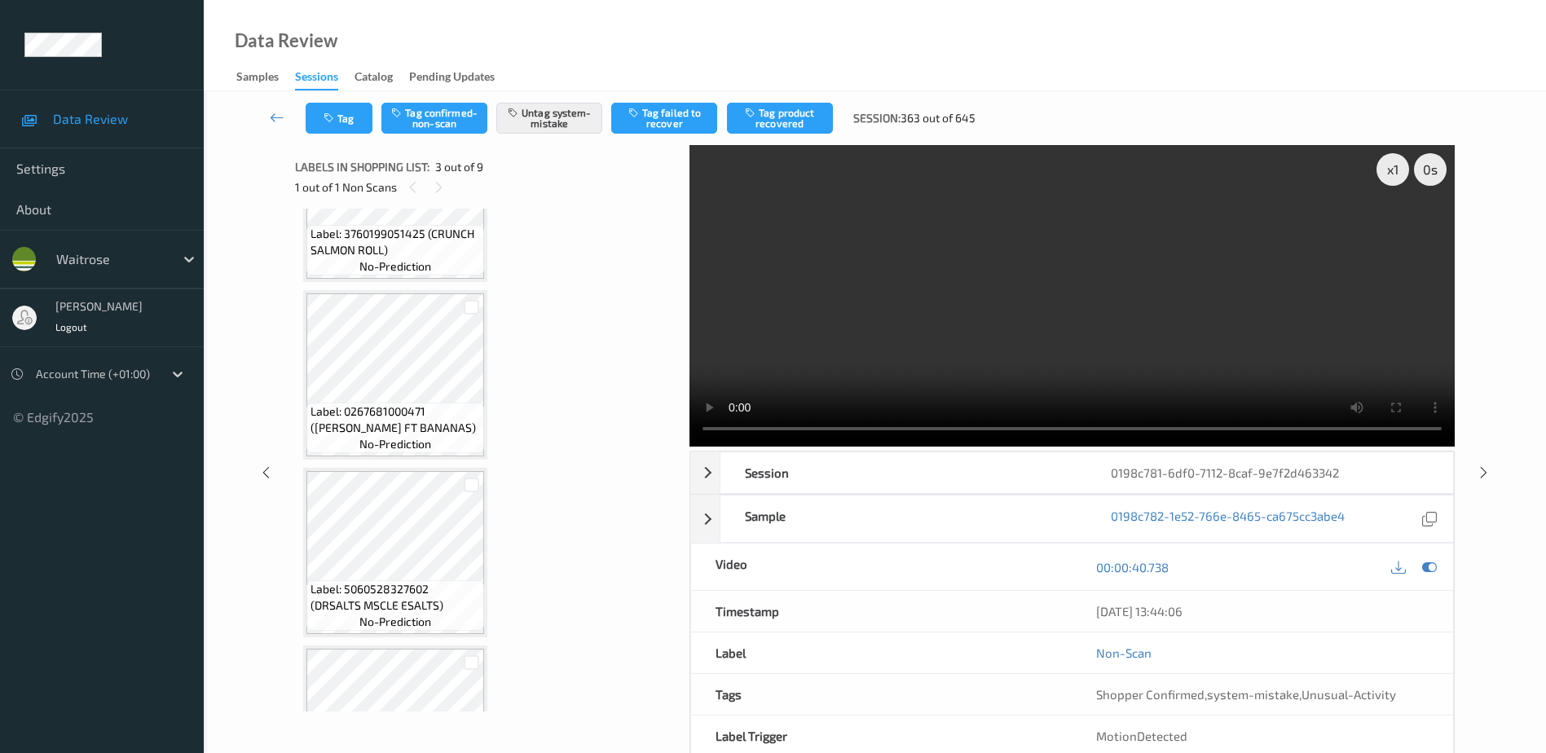
scroll to position [734, 0]
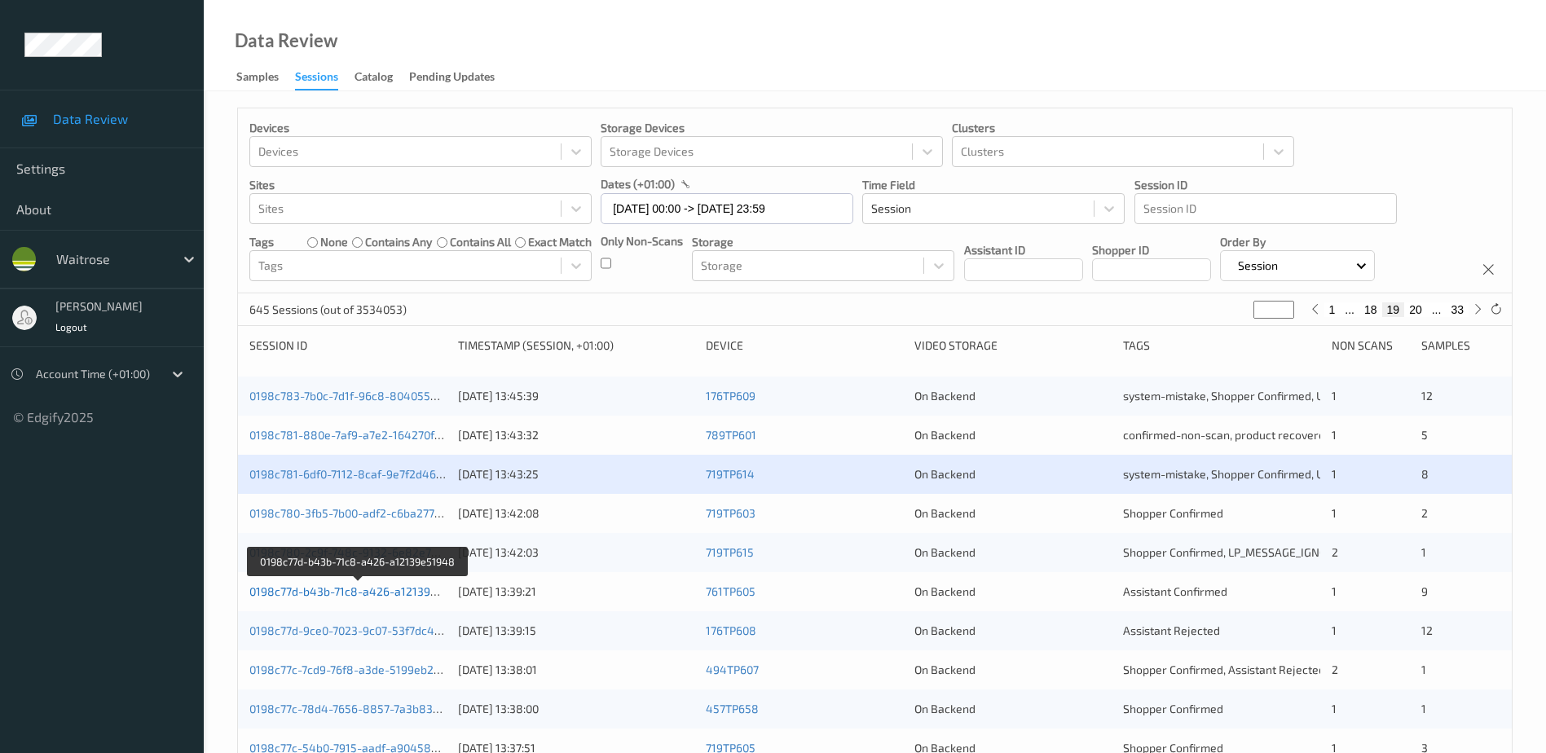
click at [362, 593] on link "0198c77d-b43b-71c8-a426-a12139e51948" at bounding box center [359, 591] width 220 height 14
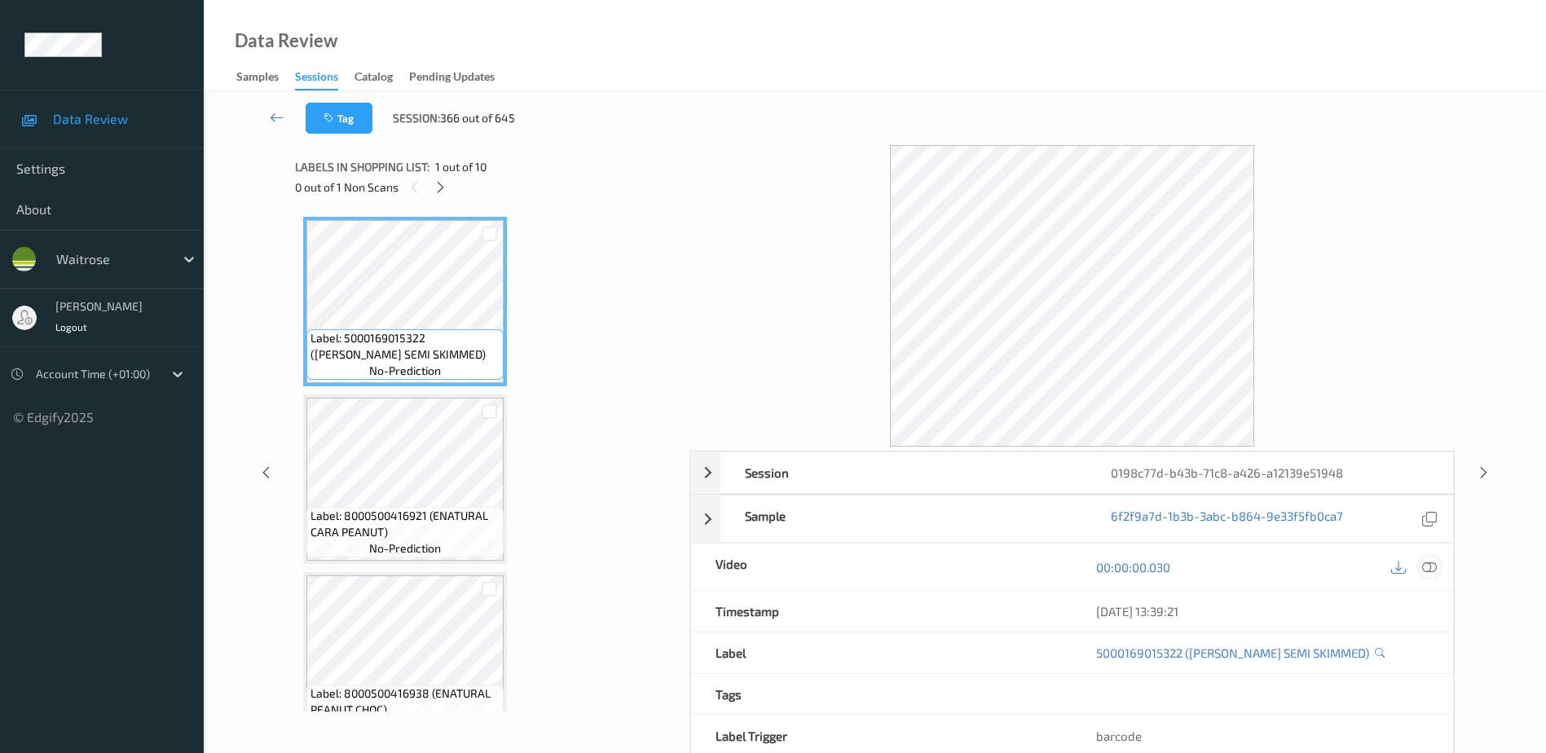
click at [1431, 570] on icon at bounding box center [1429, 567] width 15 height 15
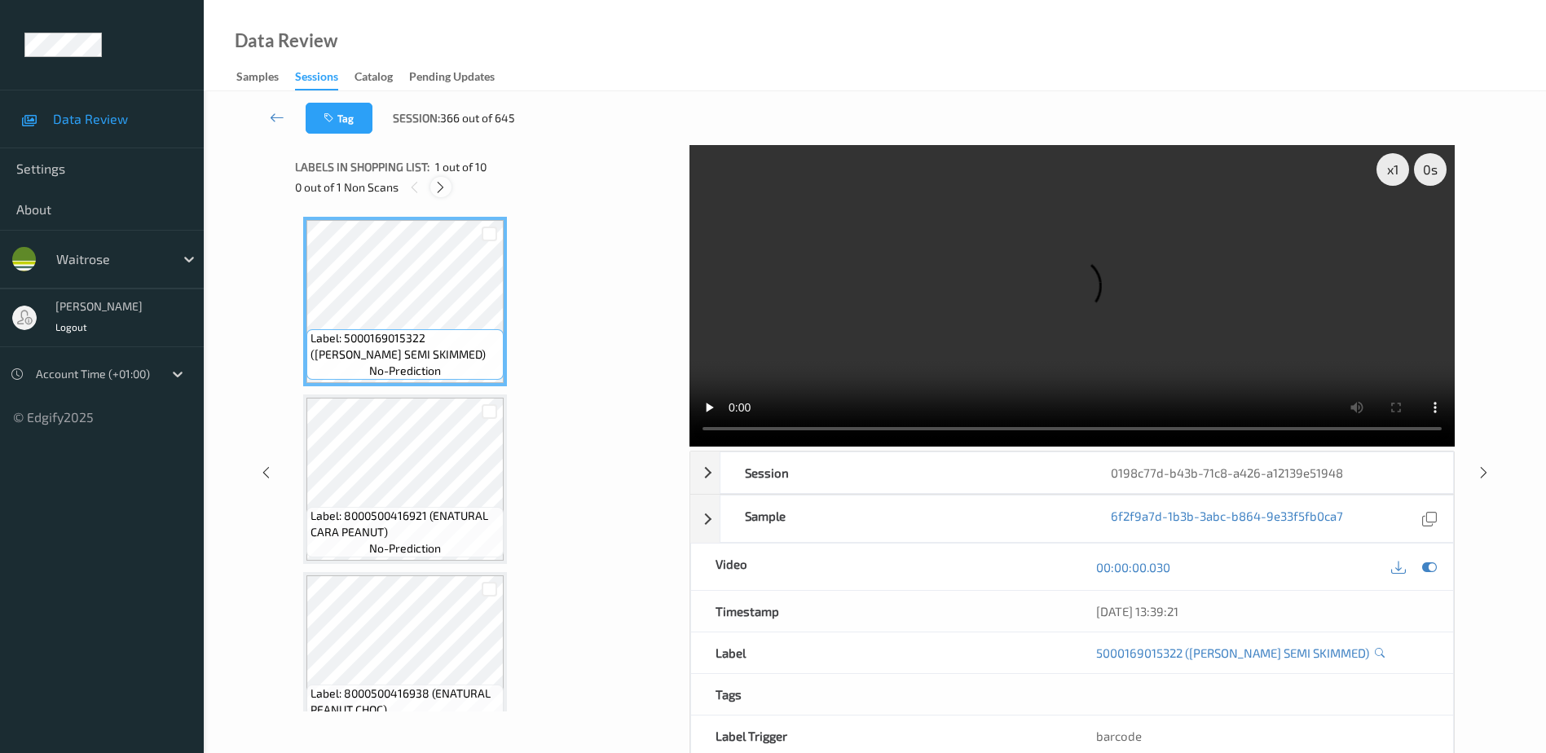
click at [436, 183] on icon at bounding box center [441, 187] width 14 height 15
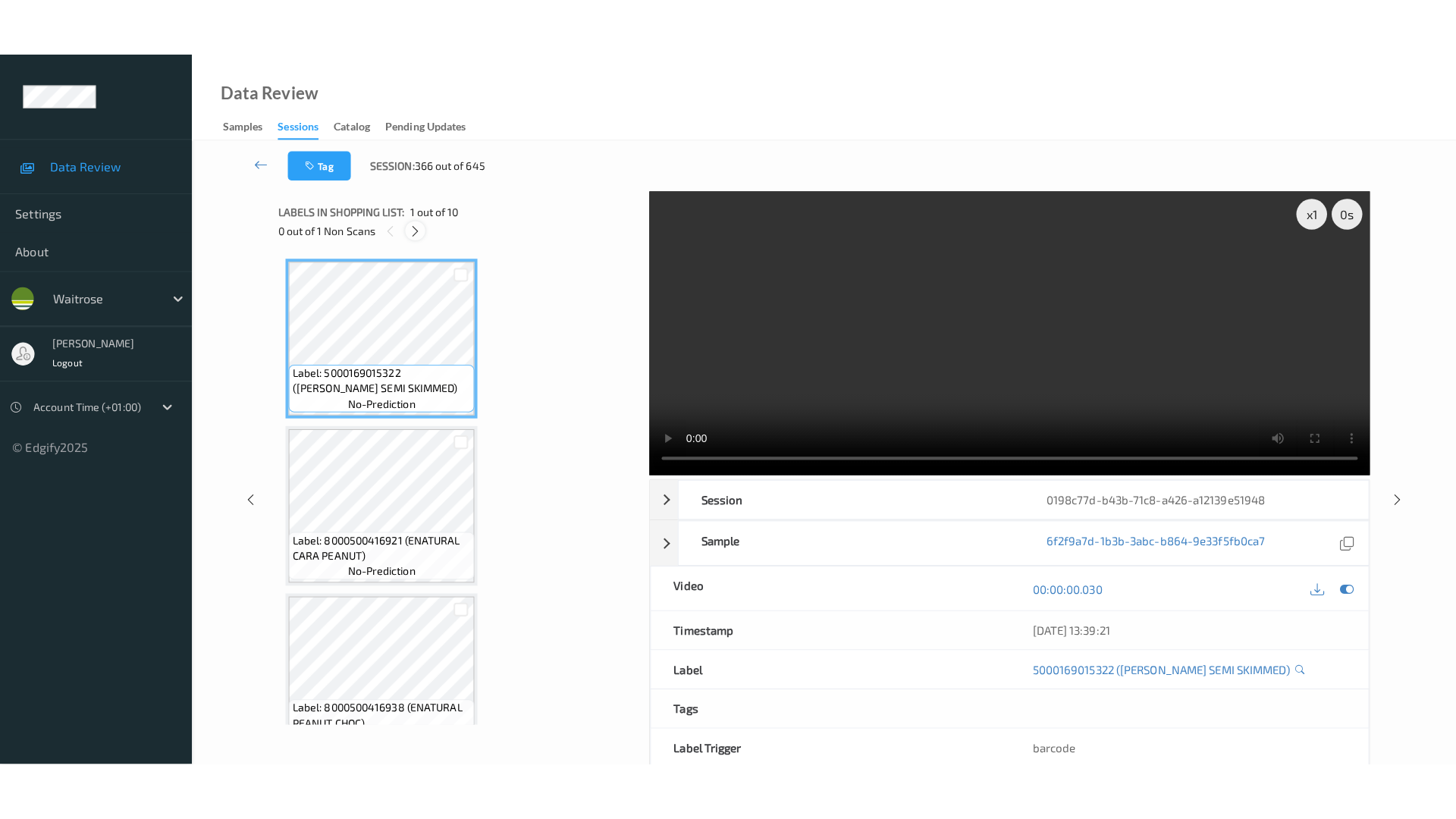
scroll to position [1193, 0]
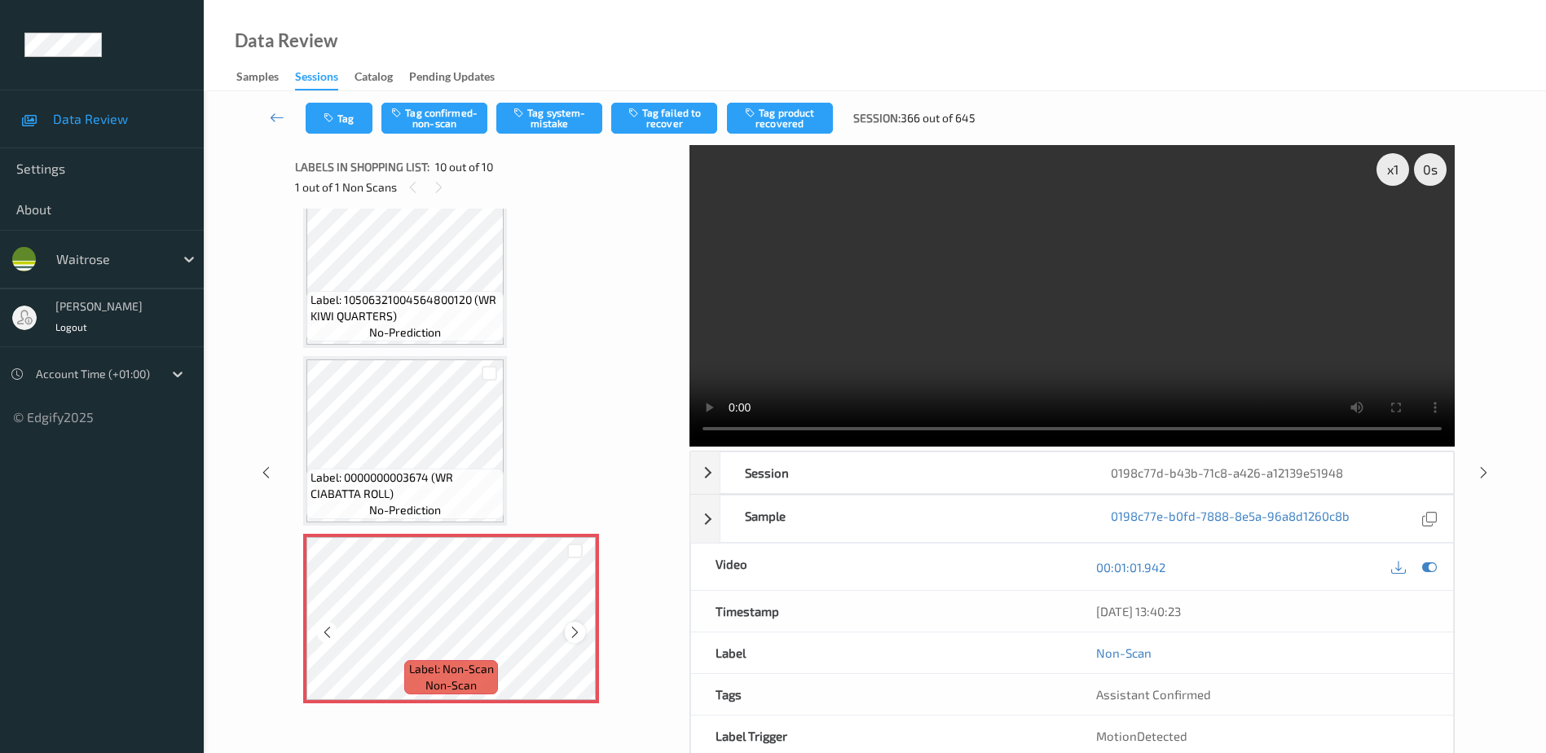
click at [571, 628] on icon at bounding box center [575, 632] width 14 height 15
click at [1047, 293] on video at bounding box center [1072, 296] width 765 height 302
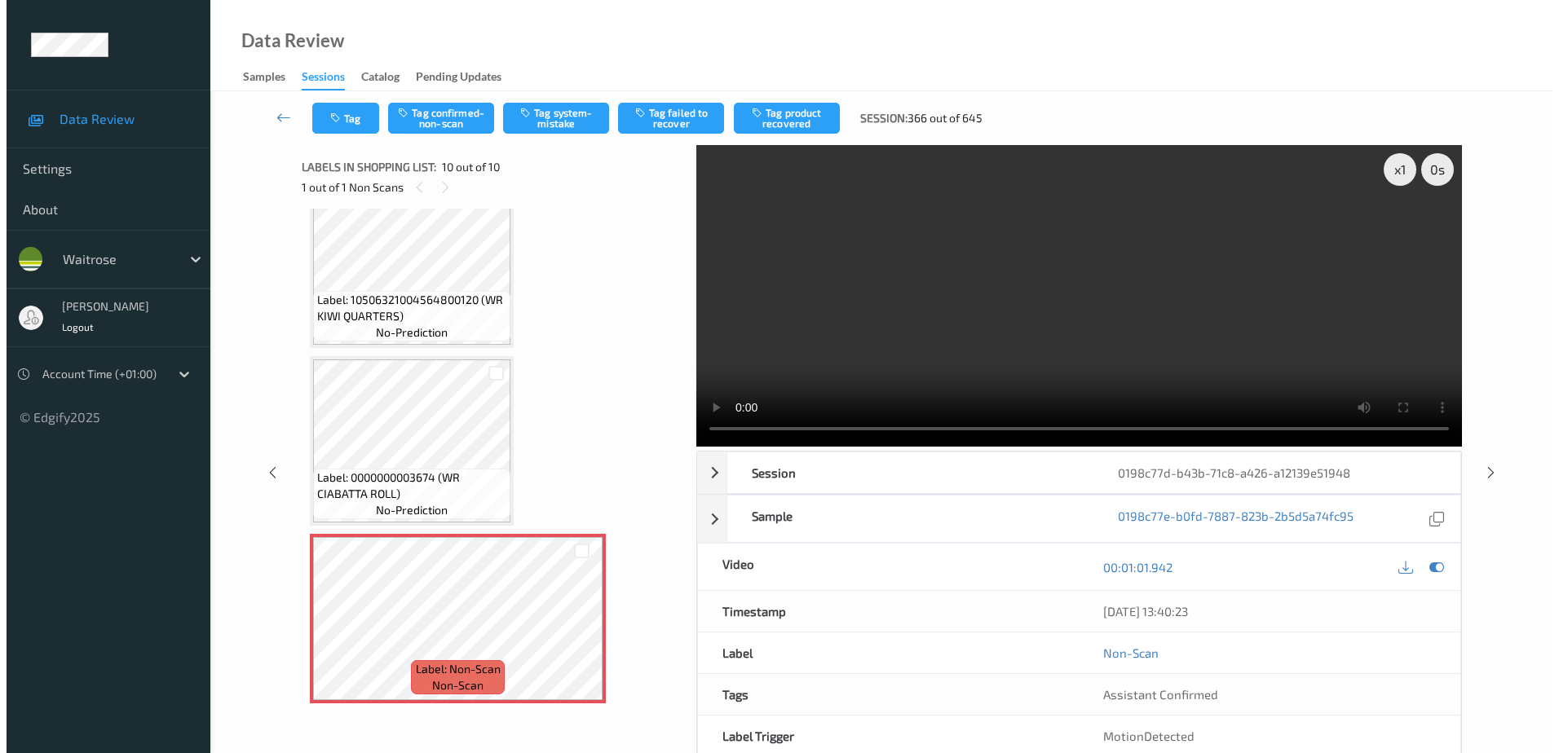
scroll to position [1155, 0]
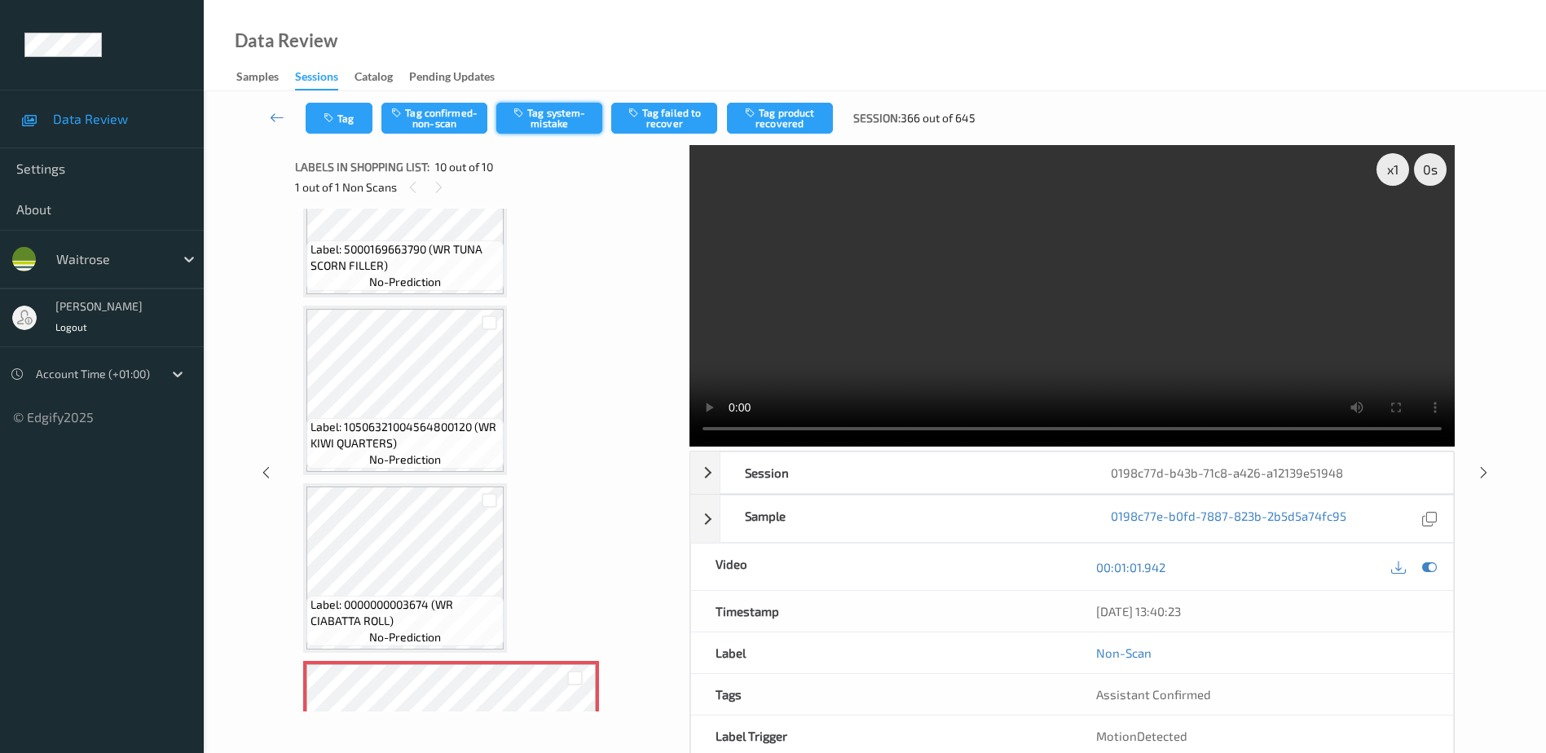
click at [531, 119] on button "Tag system-mistake" at bounding box center [549, 118] width 106 height 31
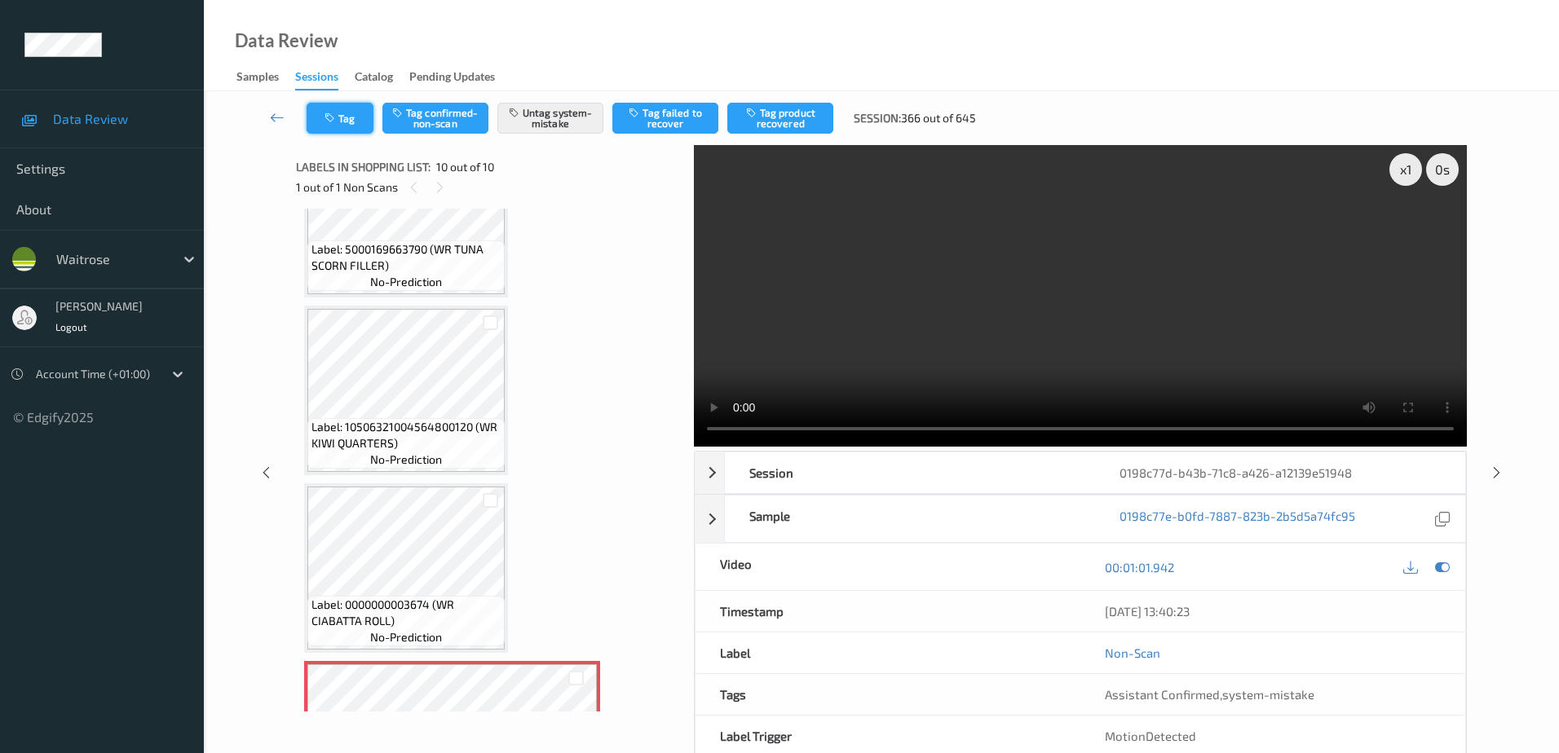
click at [342, 118] on button "Tag" at bounding box center [339, 118] width 67 height 31
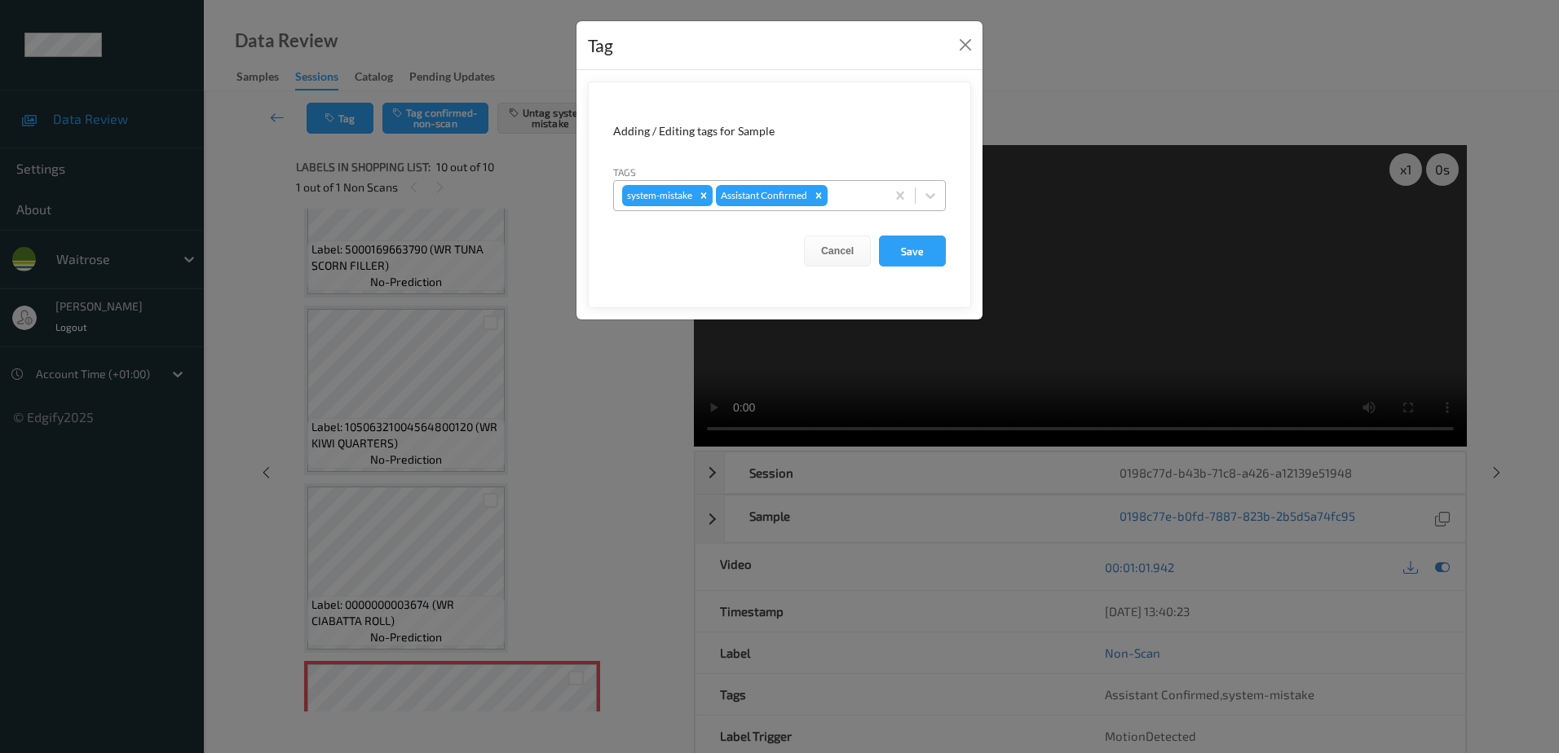
click at [846, 196] on div at bounding box center [854, 196] width 46 height 20
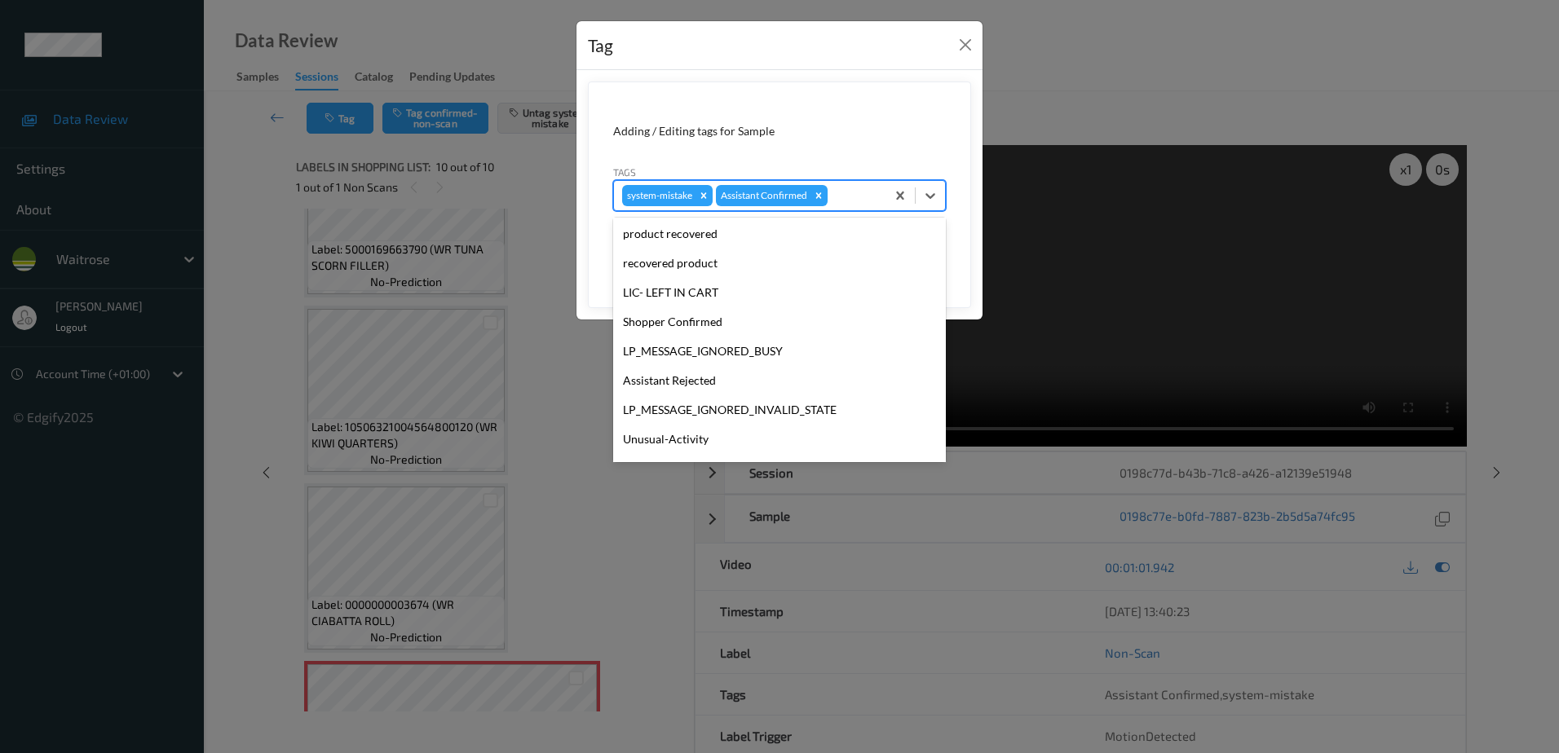
scroll to position [320, 0]
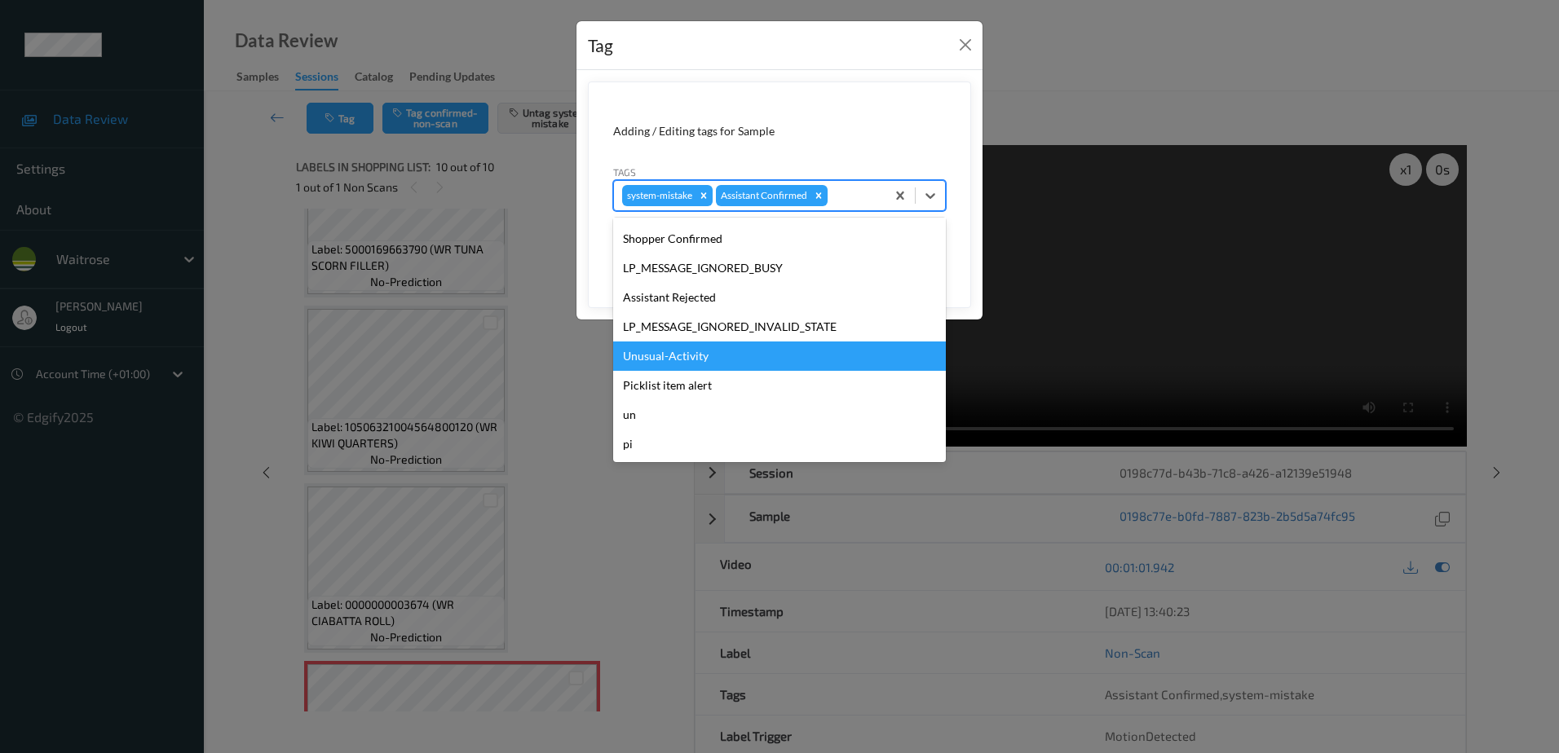
click at [688, 353] on div "Unusual-Activity" at bounding box center [779, 356] width 333 height 29
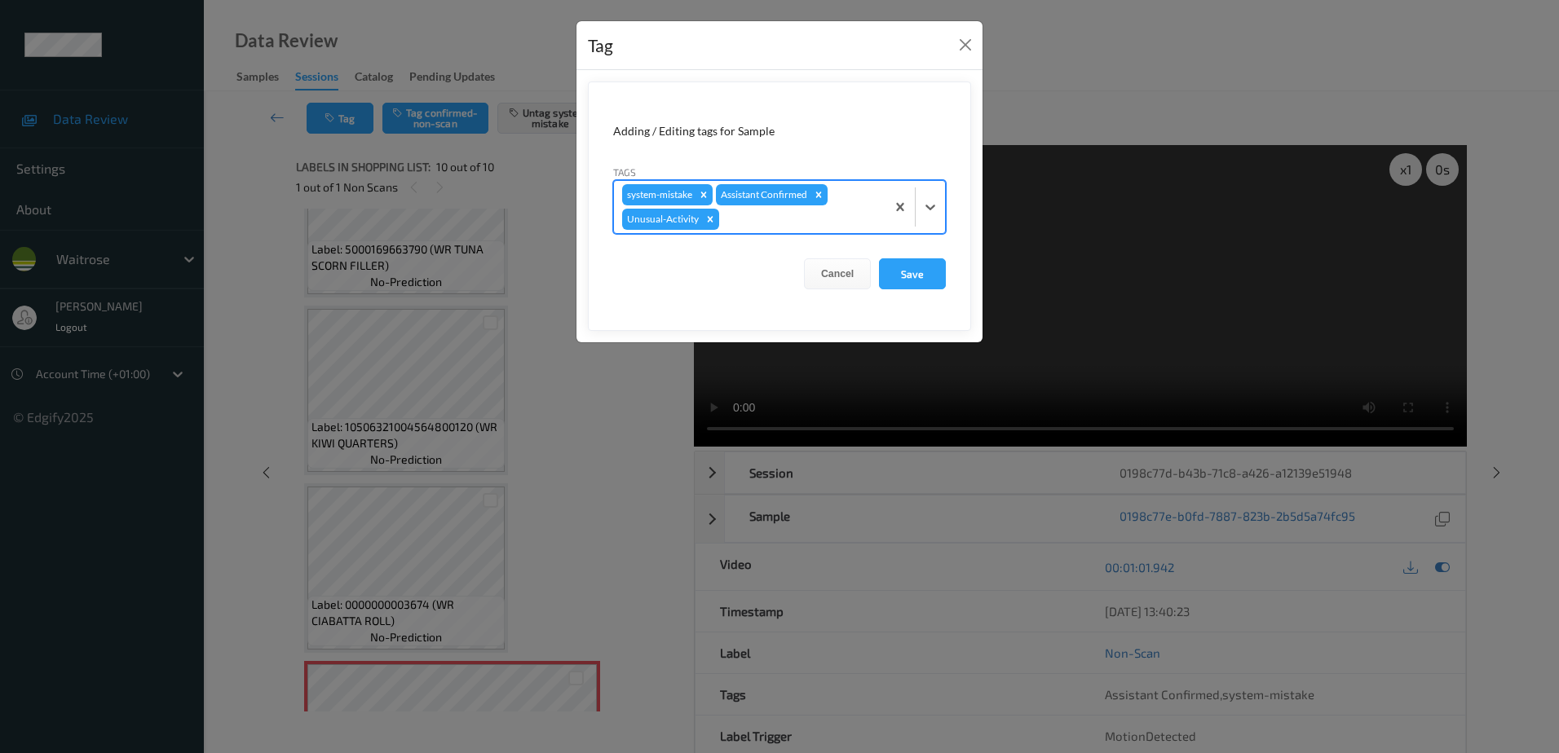
click at [769, 221] on div at bounding box center [799, 219] width 155 height 20
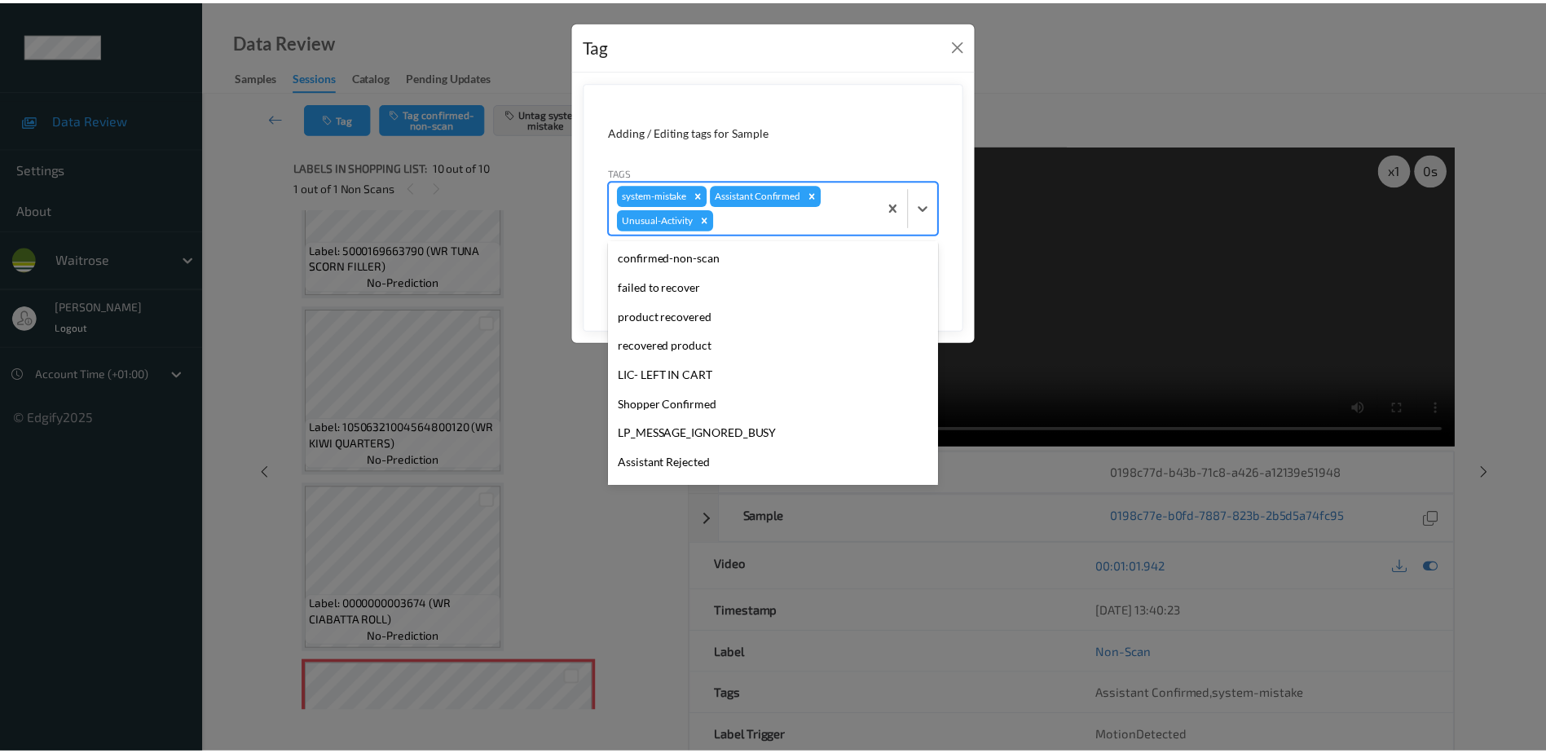
scroll to position [290, 0]
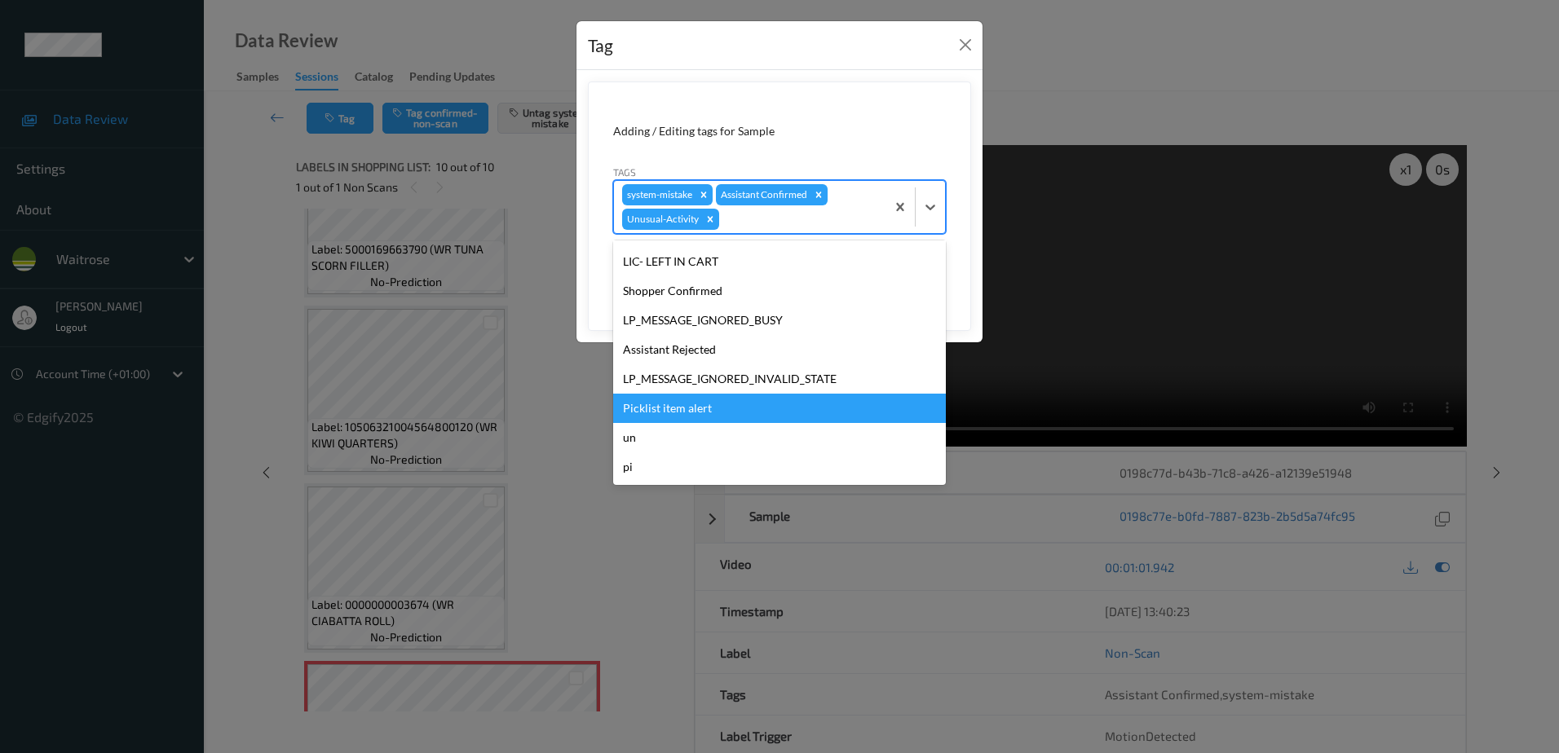
click at [685, 409] on div "Picklist item alert" at bounding box center [779, 408] width 333 height 29
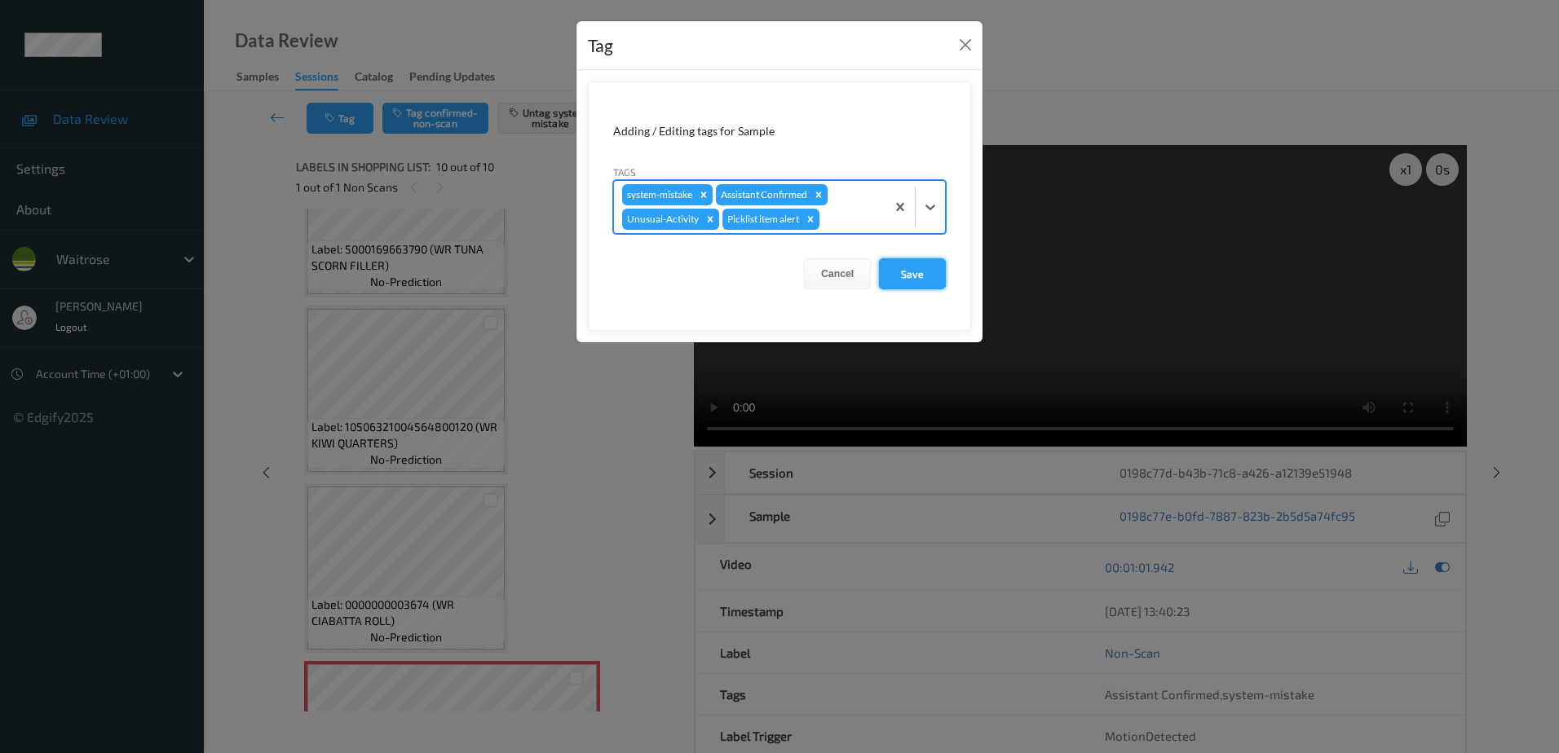
click at [896, 278] on button "Save" at bounding box center [912, 273] width 67 height 31
